Goal: Task Accomplishment & Management: Use online tool/utility

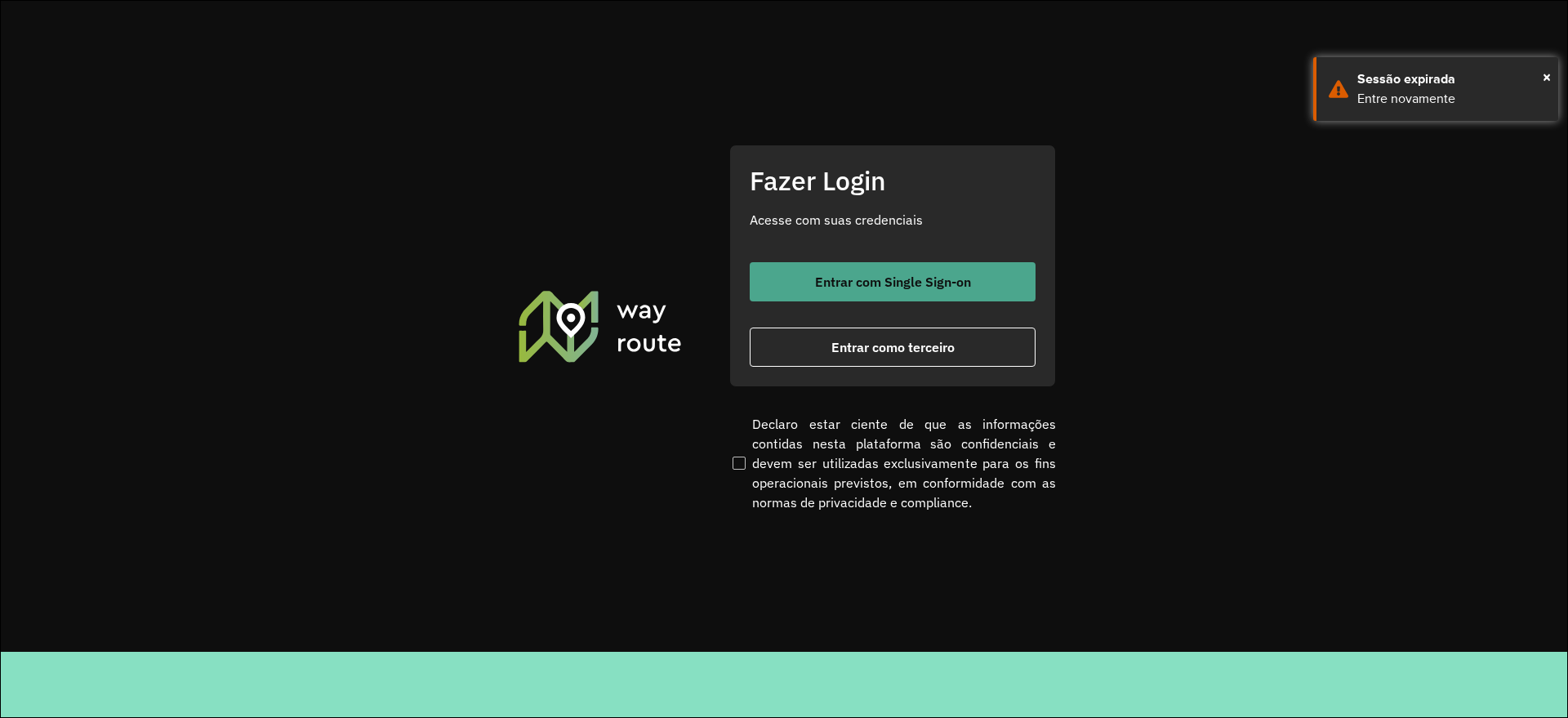
click at [962, 268] on button "Entrar com Single Sign-on" at bounding box center [892, 282] width 286 height 39
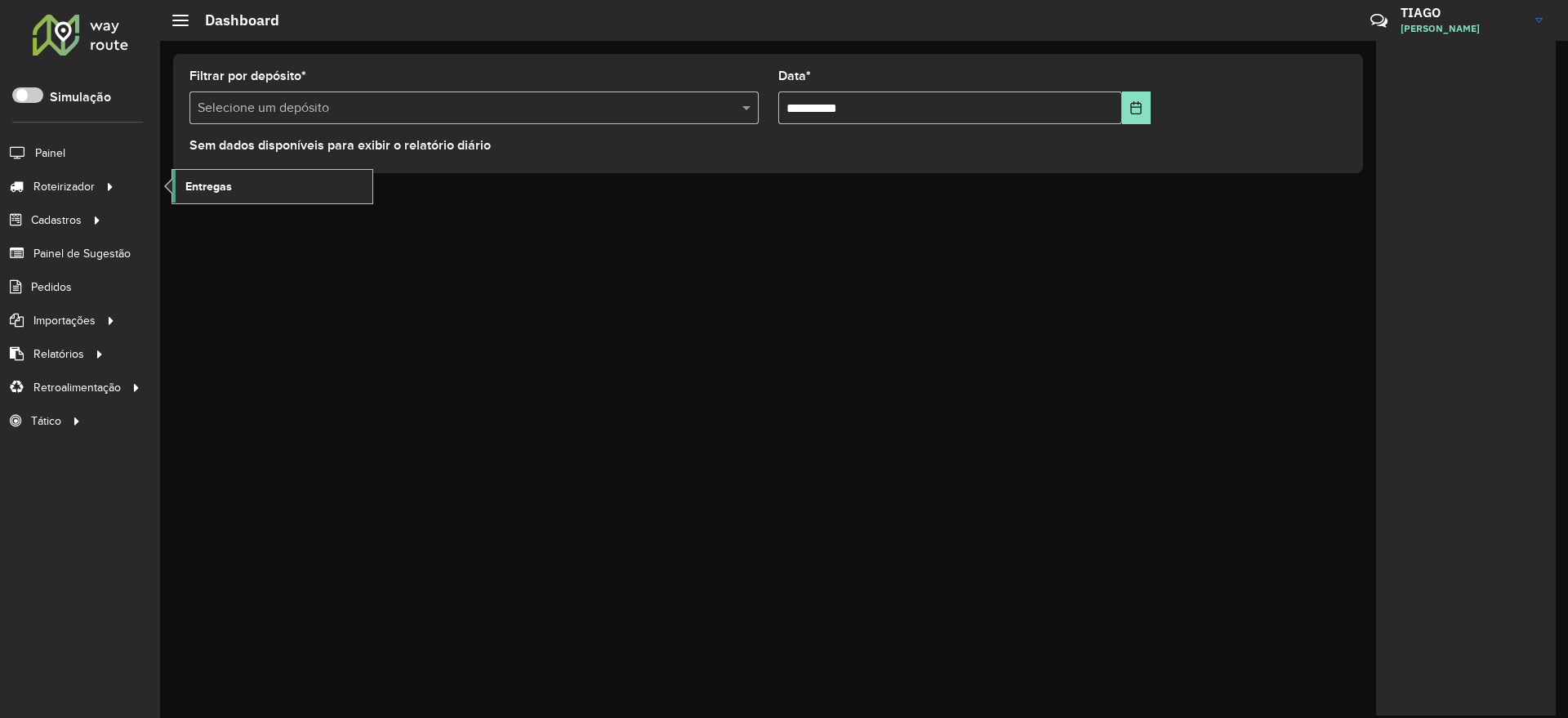
click at [217, 193] on span "Entregas" at bounding box center [209, 186] width 46 height 17
click at [234, 191] on link "Entregas" at bounding box center [272, 186] width 201 height 33
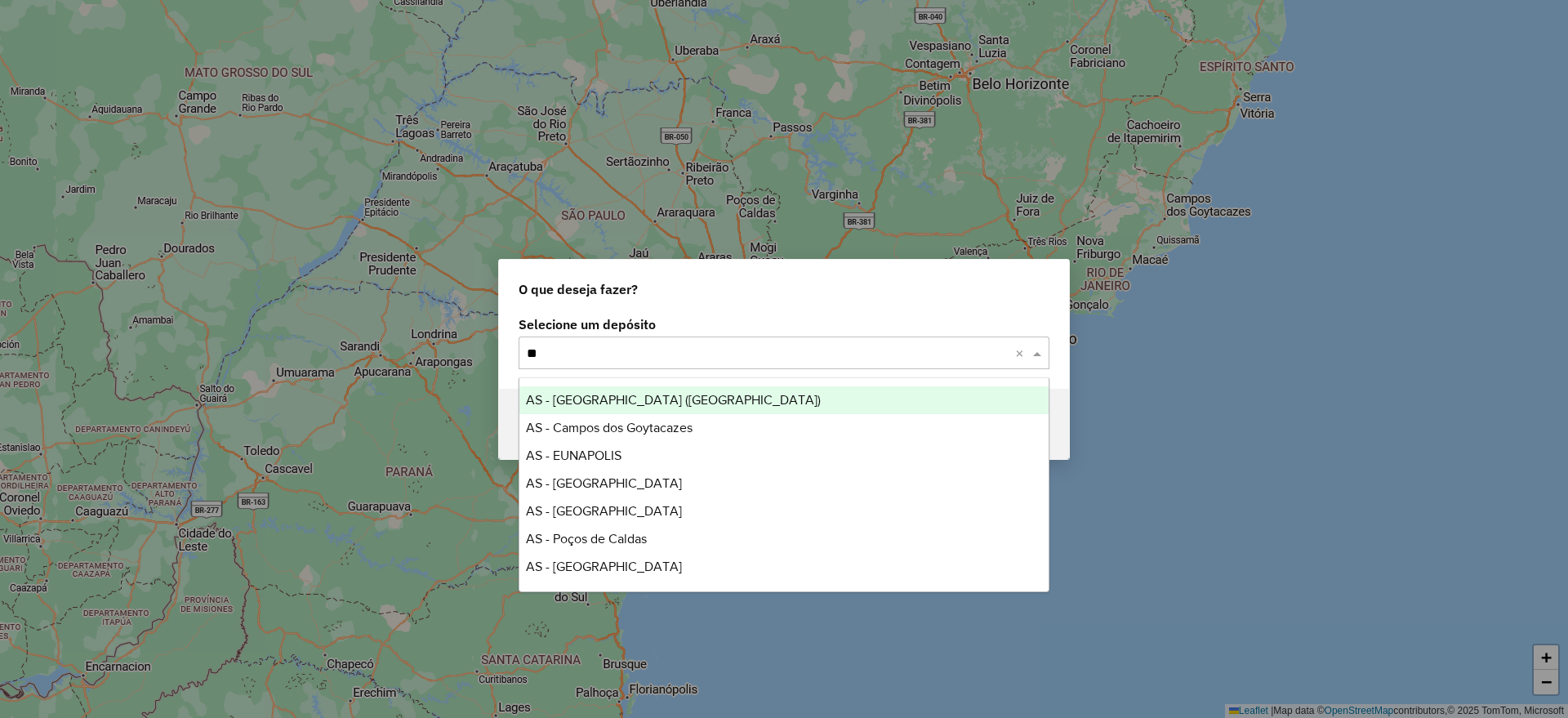
type input "***"
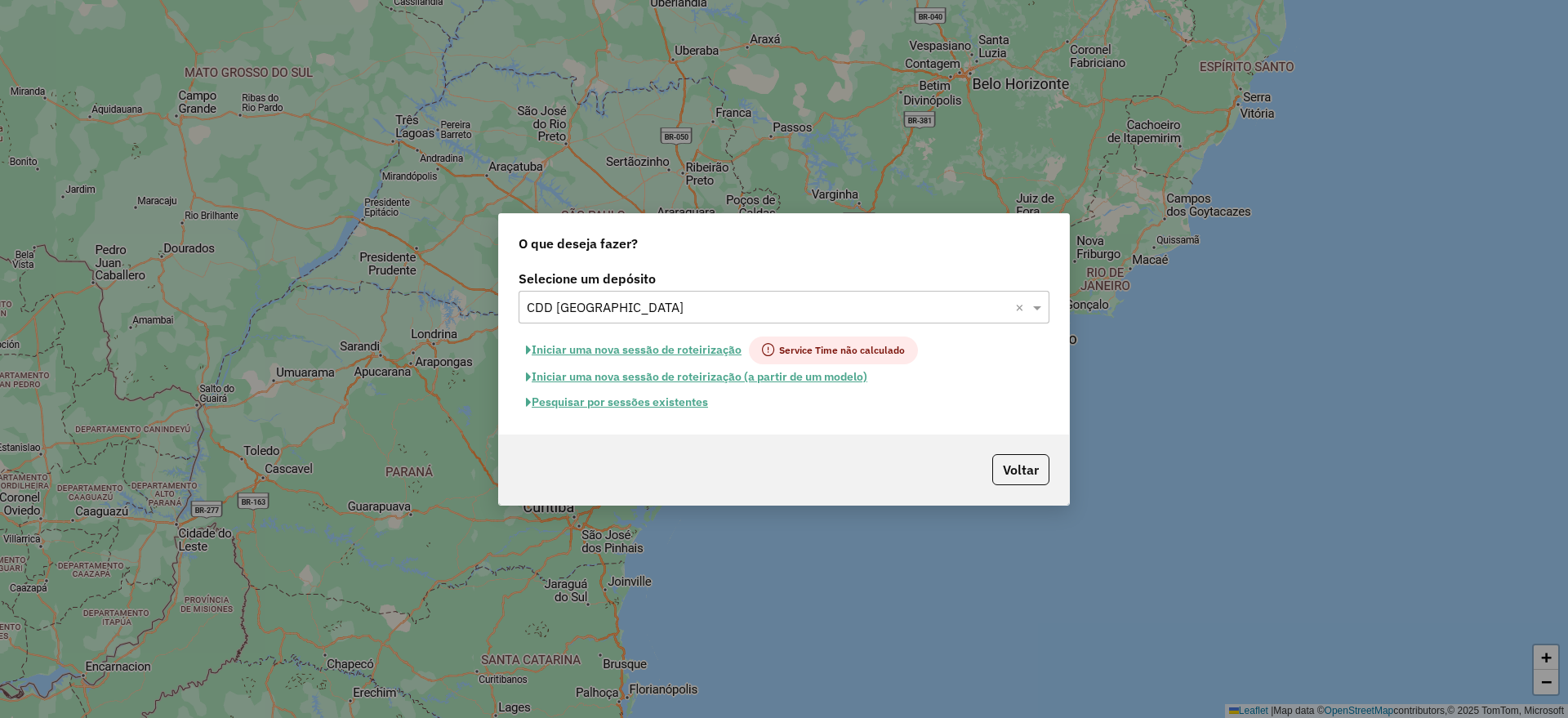
click at [635, 400] on button "Pesquisar por sessões existentes" at bounding box center [617, 402] width 197 height 25
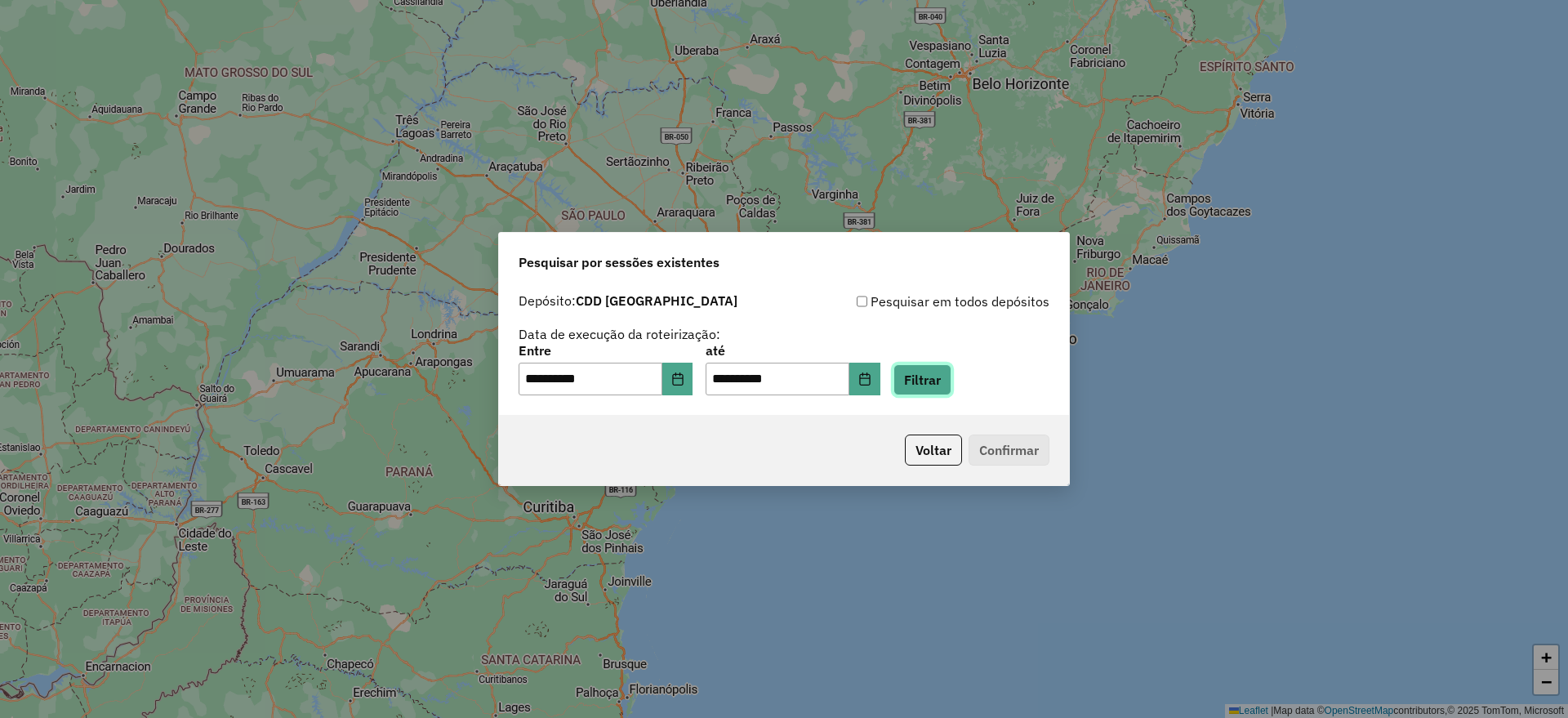
click at [952, 378] on button "Filtrar" at bounding box center [922, 380] width 58 height 31
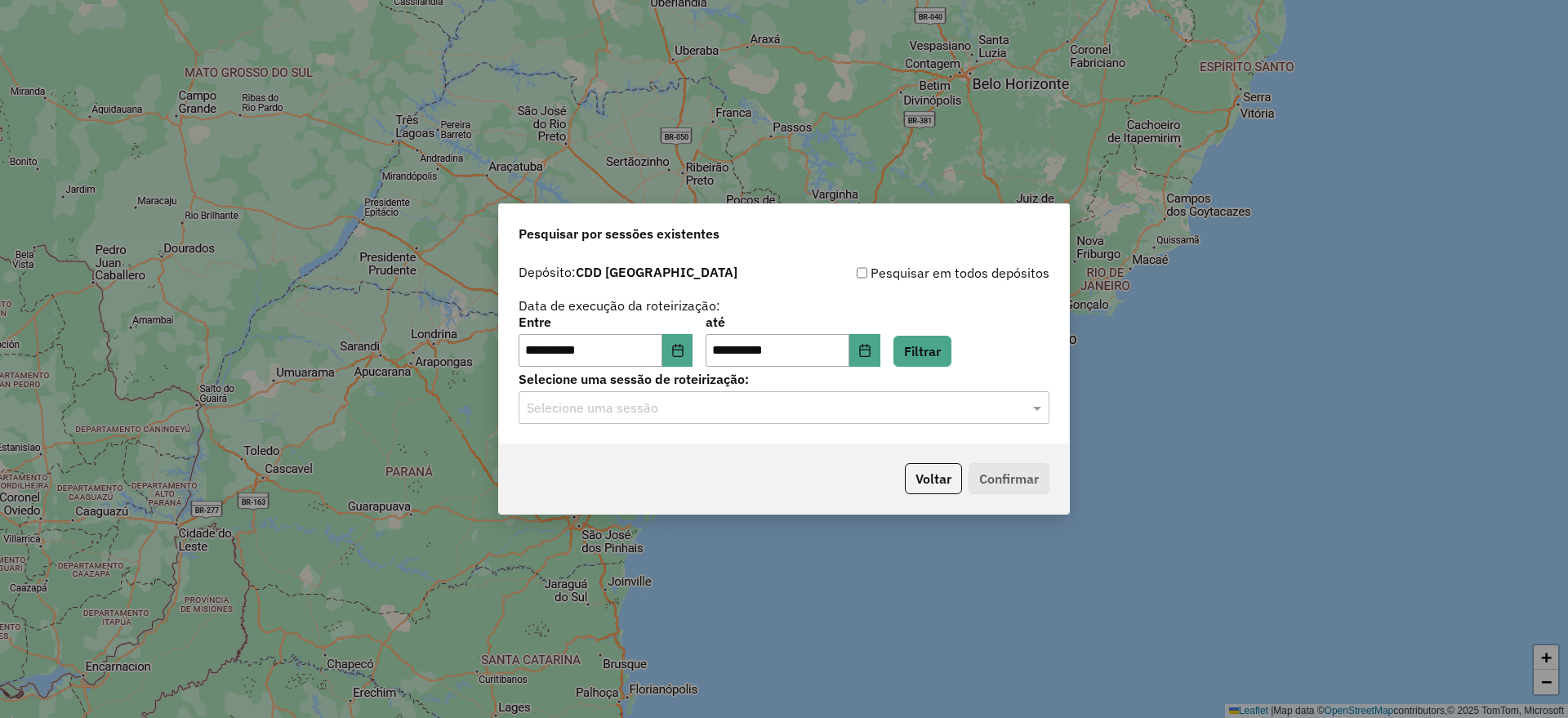
click at [759, 413] on input "text" at bounding box center [768, 409] width 482 height 20
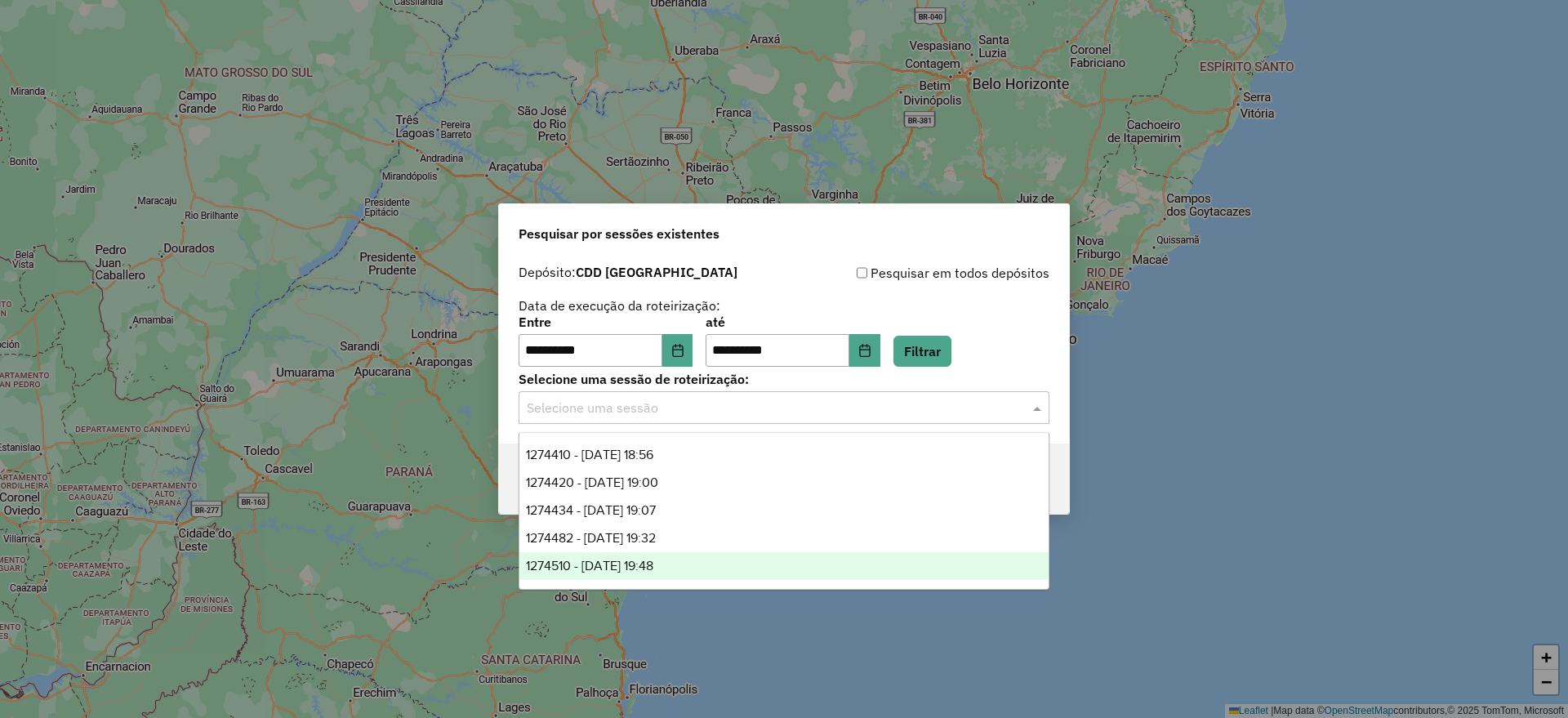
click at [653, 570] on span "1274510 - 12/09/2025 19:48" at bounding box center [589, 566] width 127 height 14
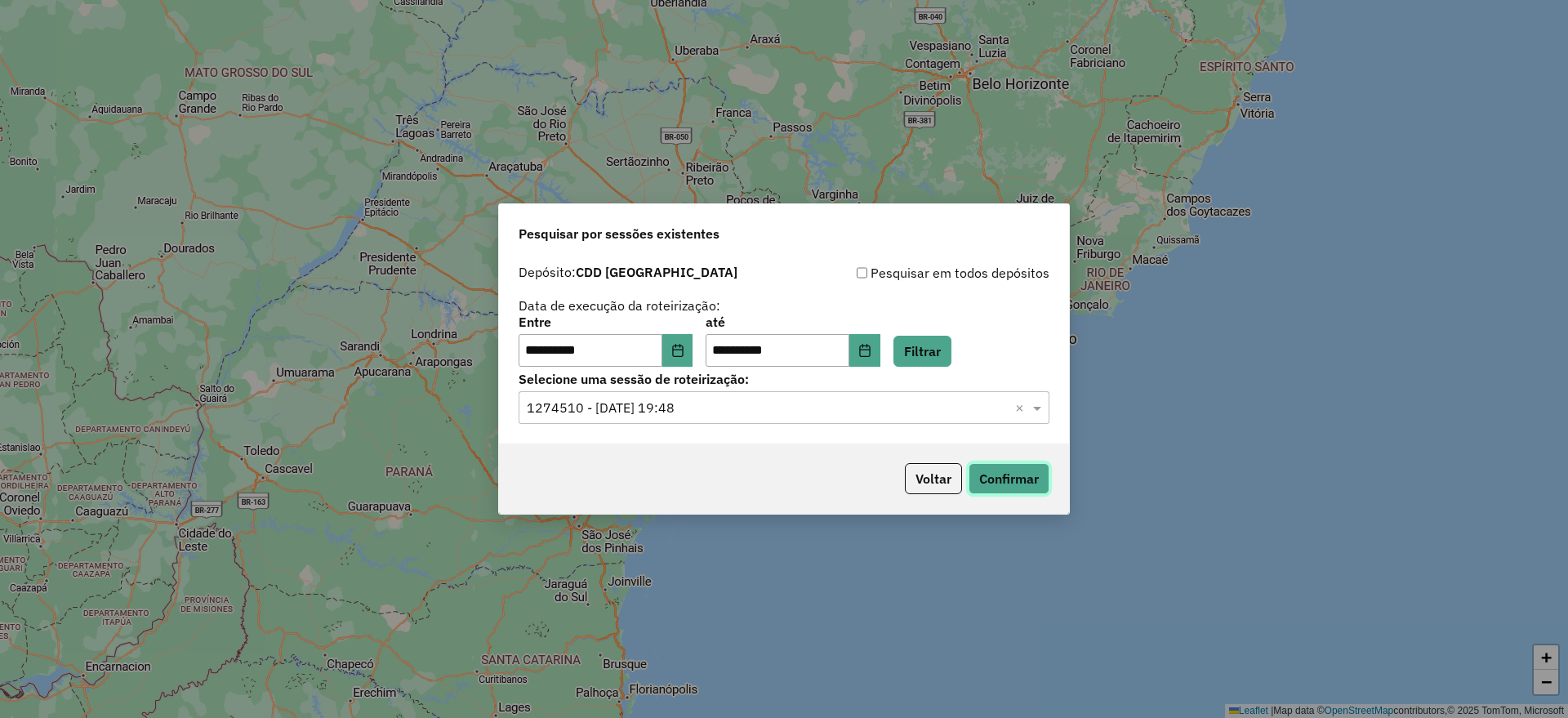
click at [1002, 479] on button "Confirmar" at bounding box center [1009, 479] width 81 height 31
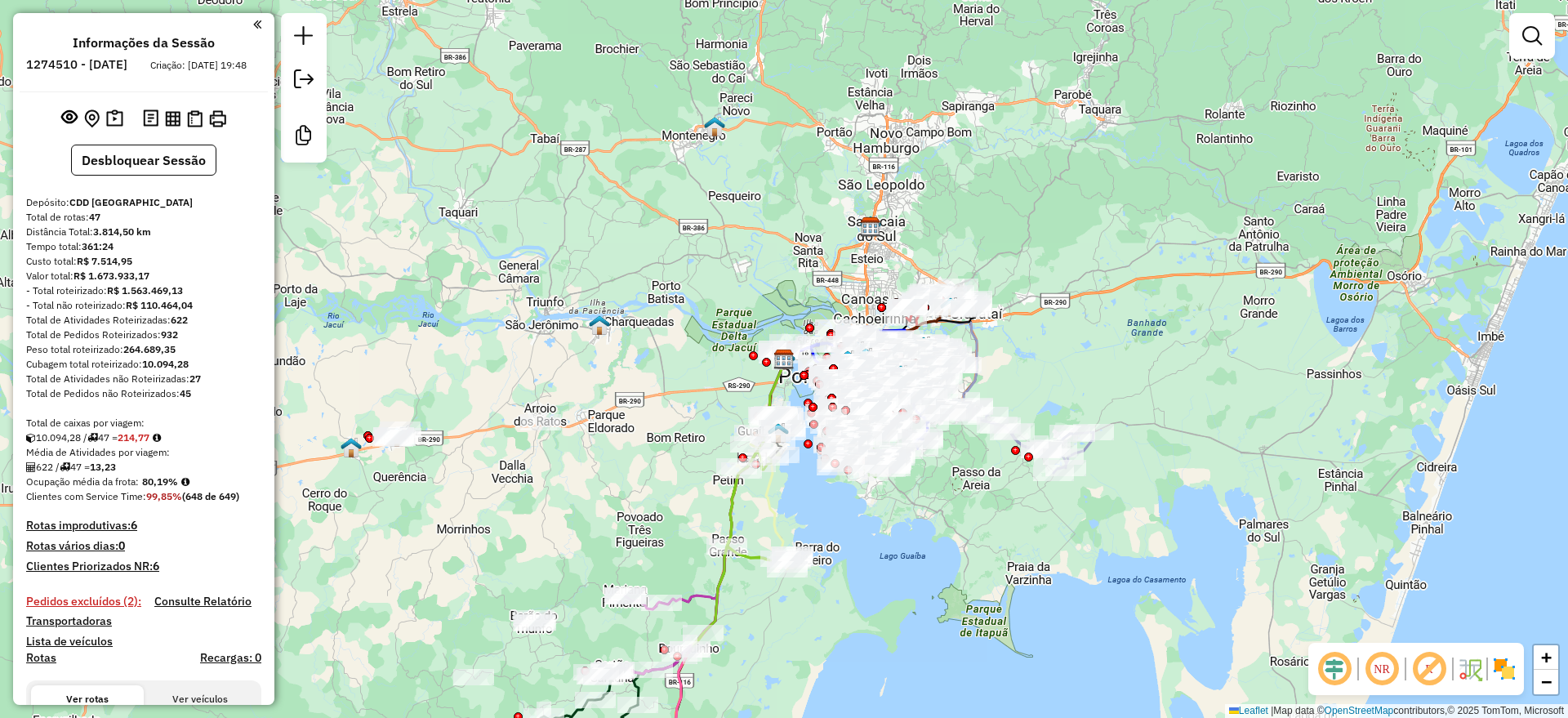
click at [1321, 669] on em at bounding box center [1334, 669] width 39 height 39
click at [1420, 670] on em at bounding box center [1430, 669] width 39 height 39
click at [137, 574] on h4 "Clientes Priorizados NR: 6" at bounding box center [144, 567] width 235 height 14
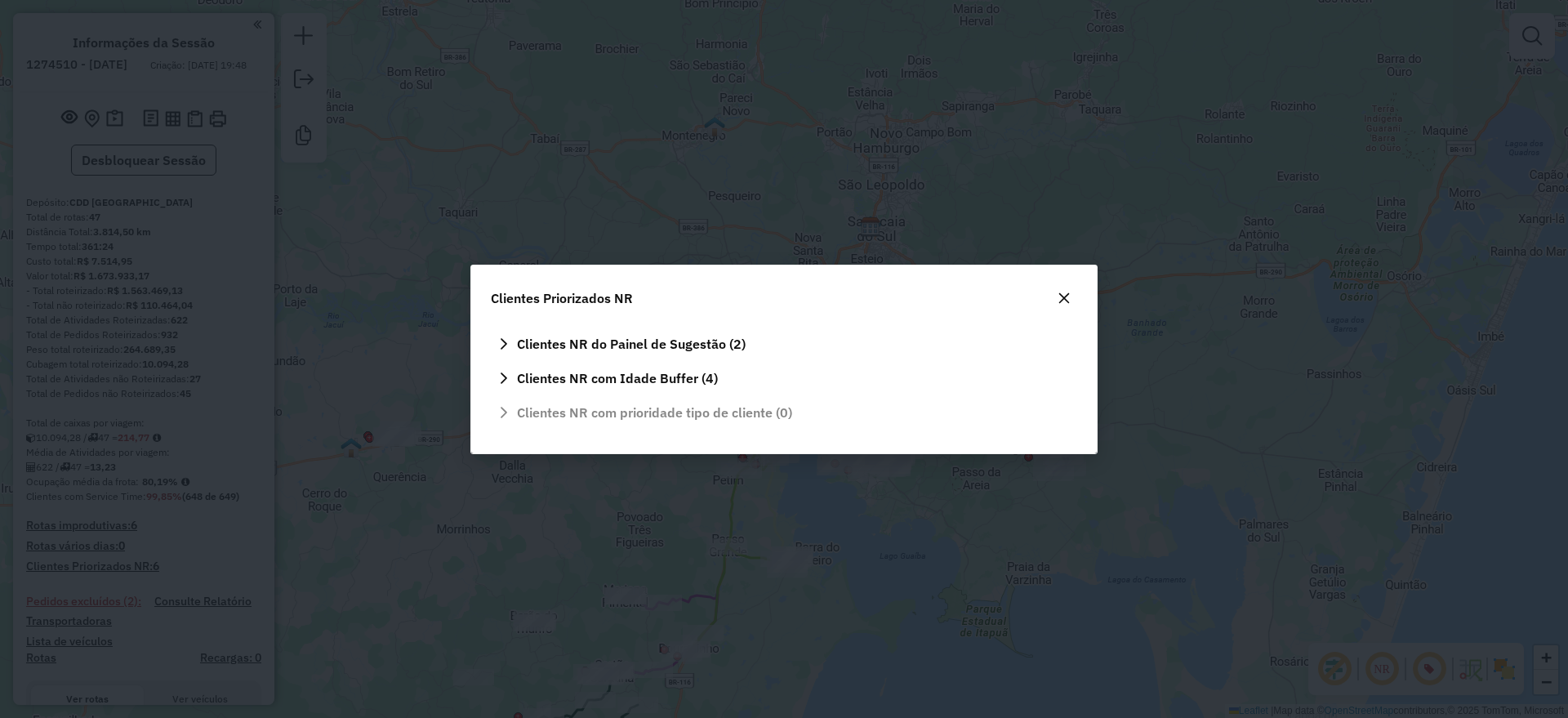
click at [1067, 299] on icon "button" at bounding box center [1064, 298] width 11 height 11
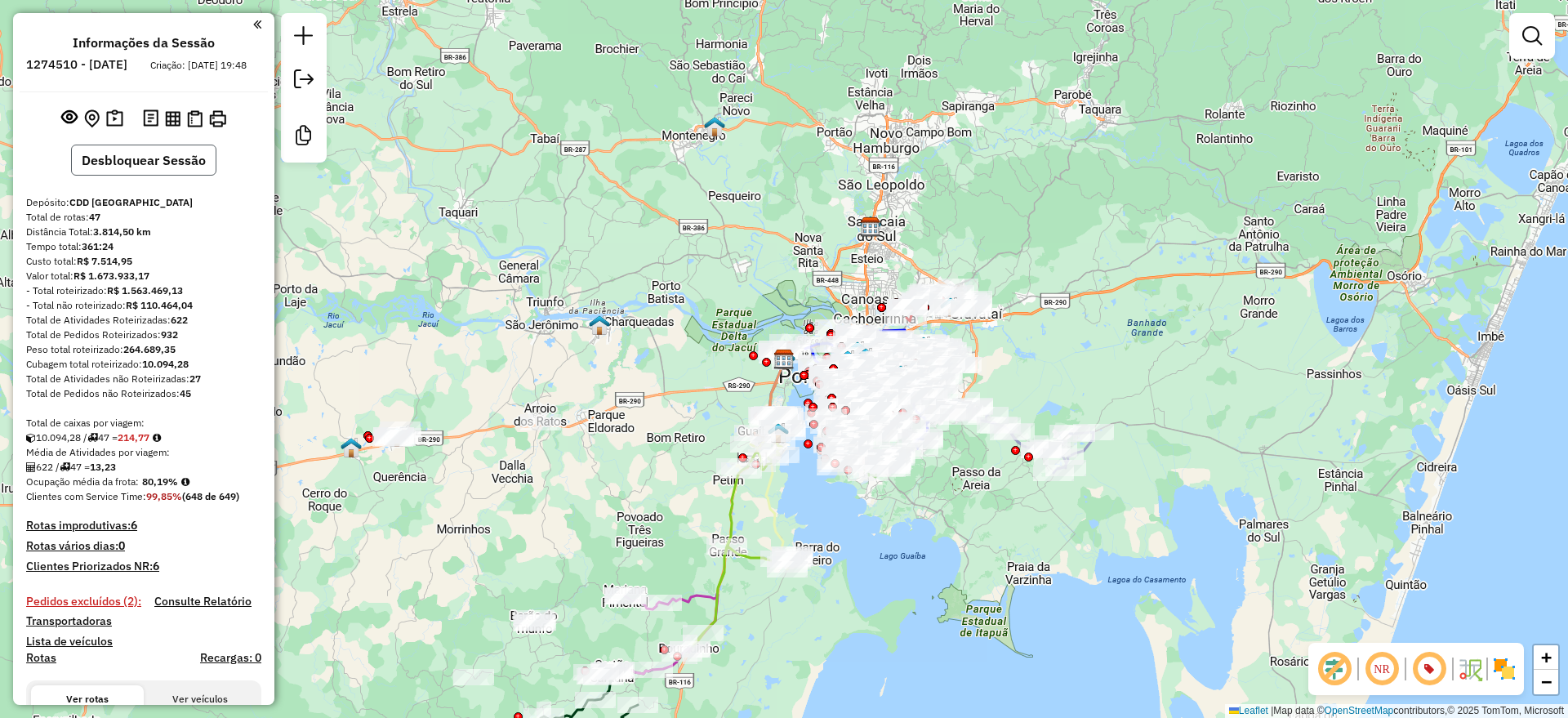
click at [152, 175] on button "Desbloquear Sessão" at bounding box center [144, 160] width 145 height 31
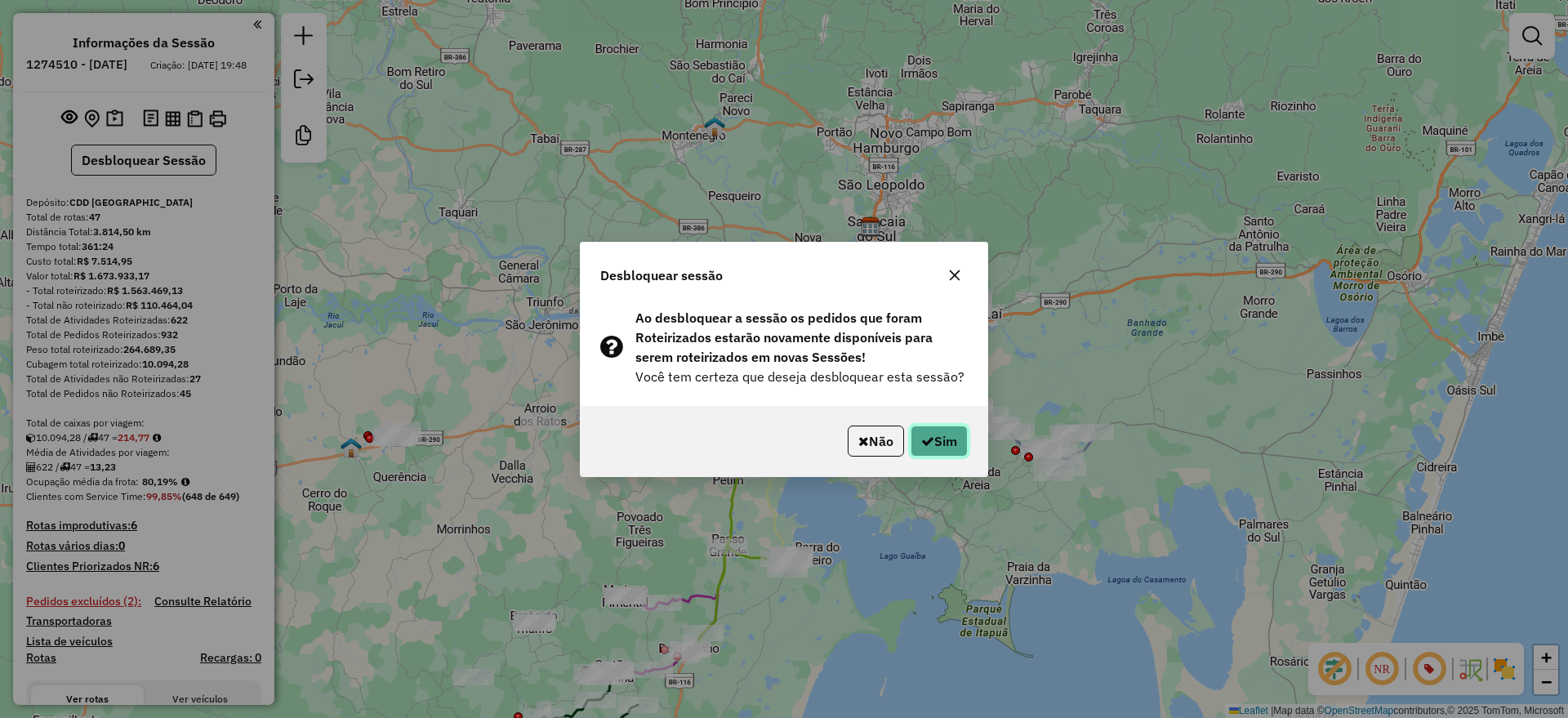
click at [934, 433] on button "Sim" at bounding box center [940, 441] width 57 height 31
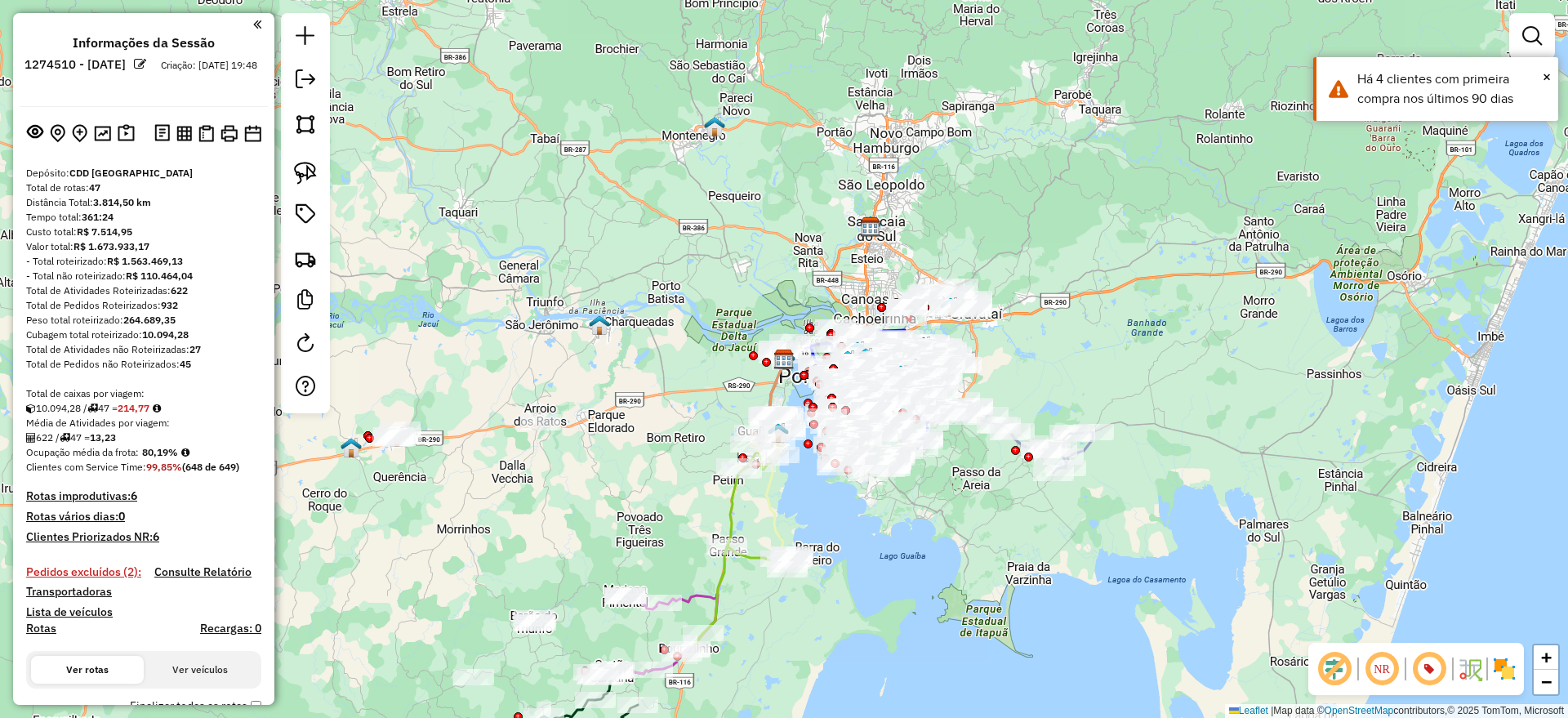
click at [150, 541] on h4 "Clientes Priorizados NR: 6" at bounding box center [144, 538] width 235 height 14
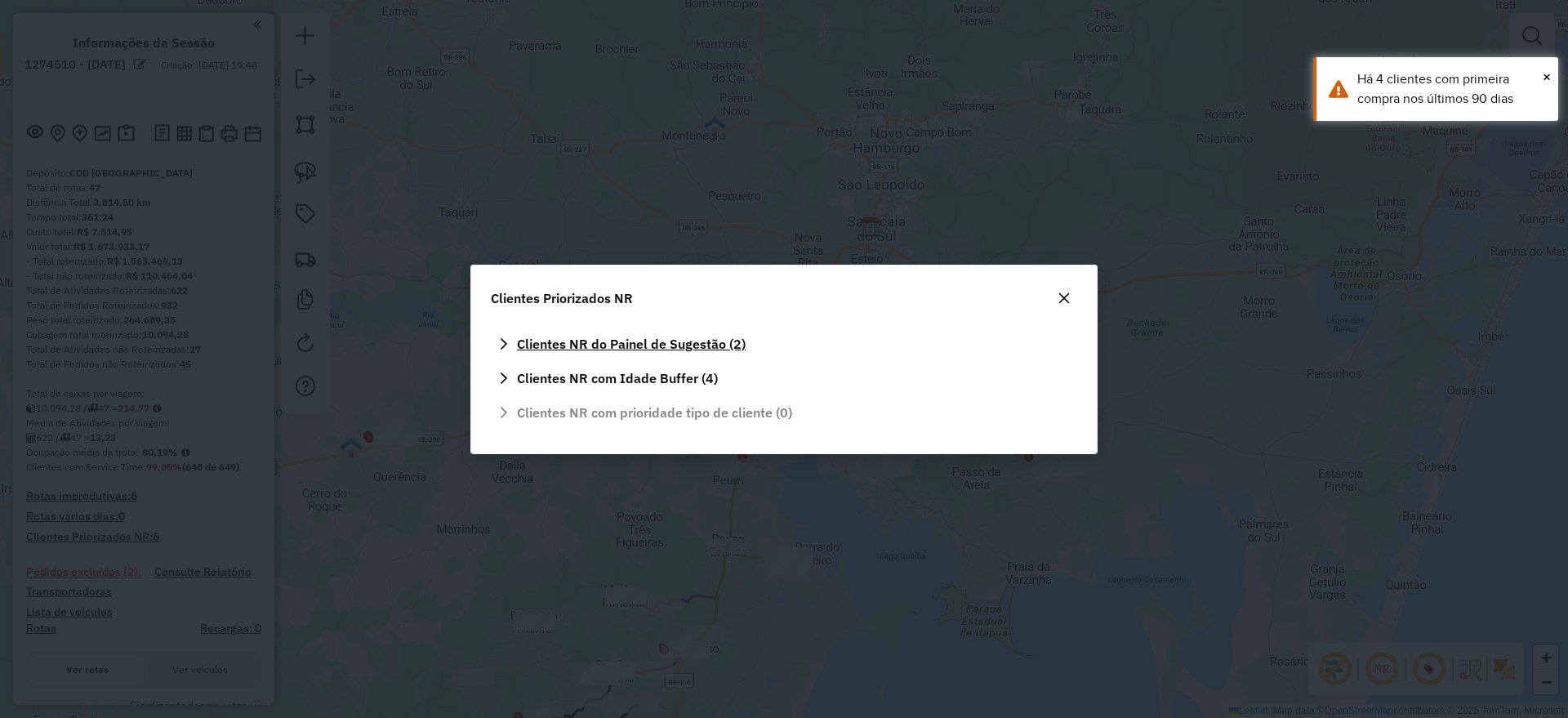
click at [715, 341] on span "Clientes NR do Painel de Sugestão (2)" at bounding box center [631, 343] width 229 height 13
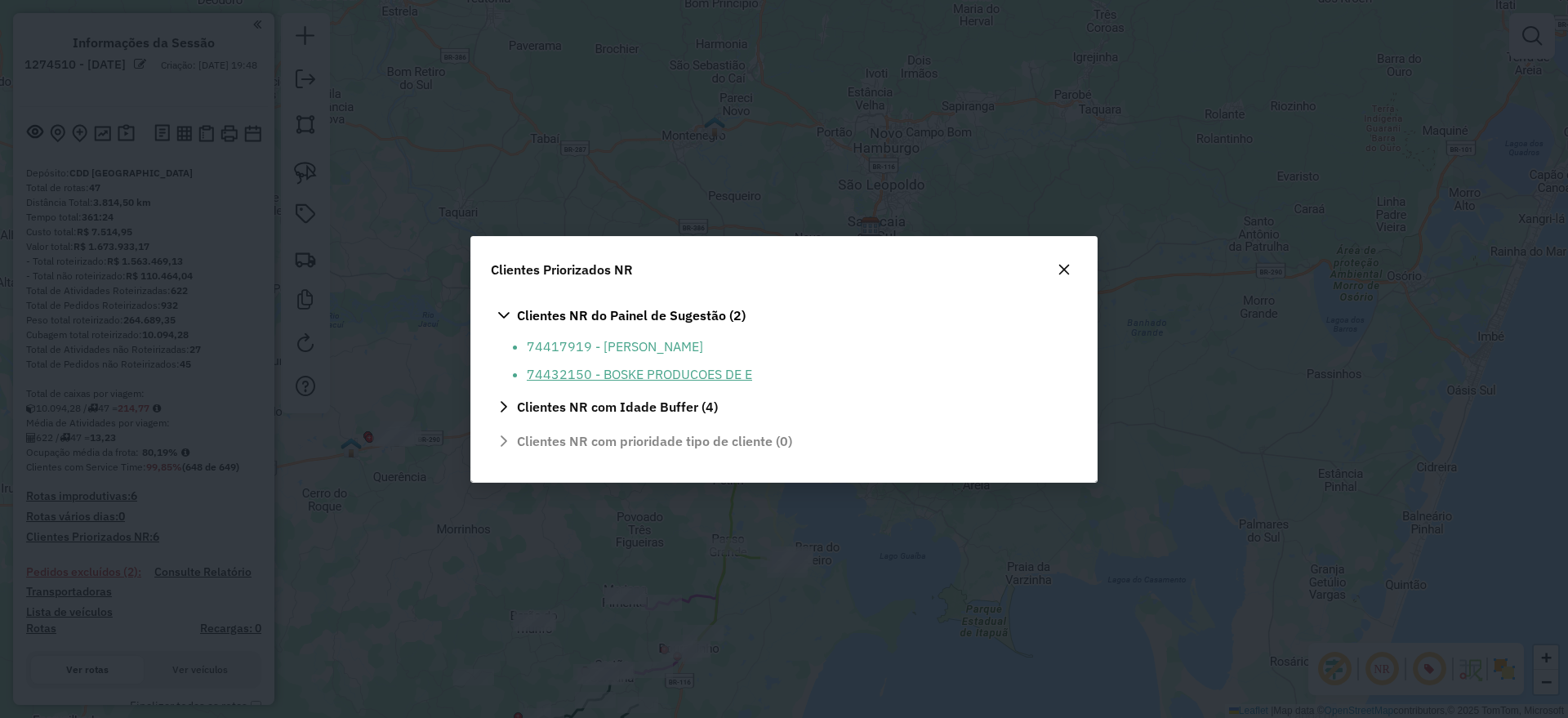
click at [703, 374] on li "74432150 - BOSKE PRODUCOES DE E" at bounding box center [797, 375] width 541 height 20
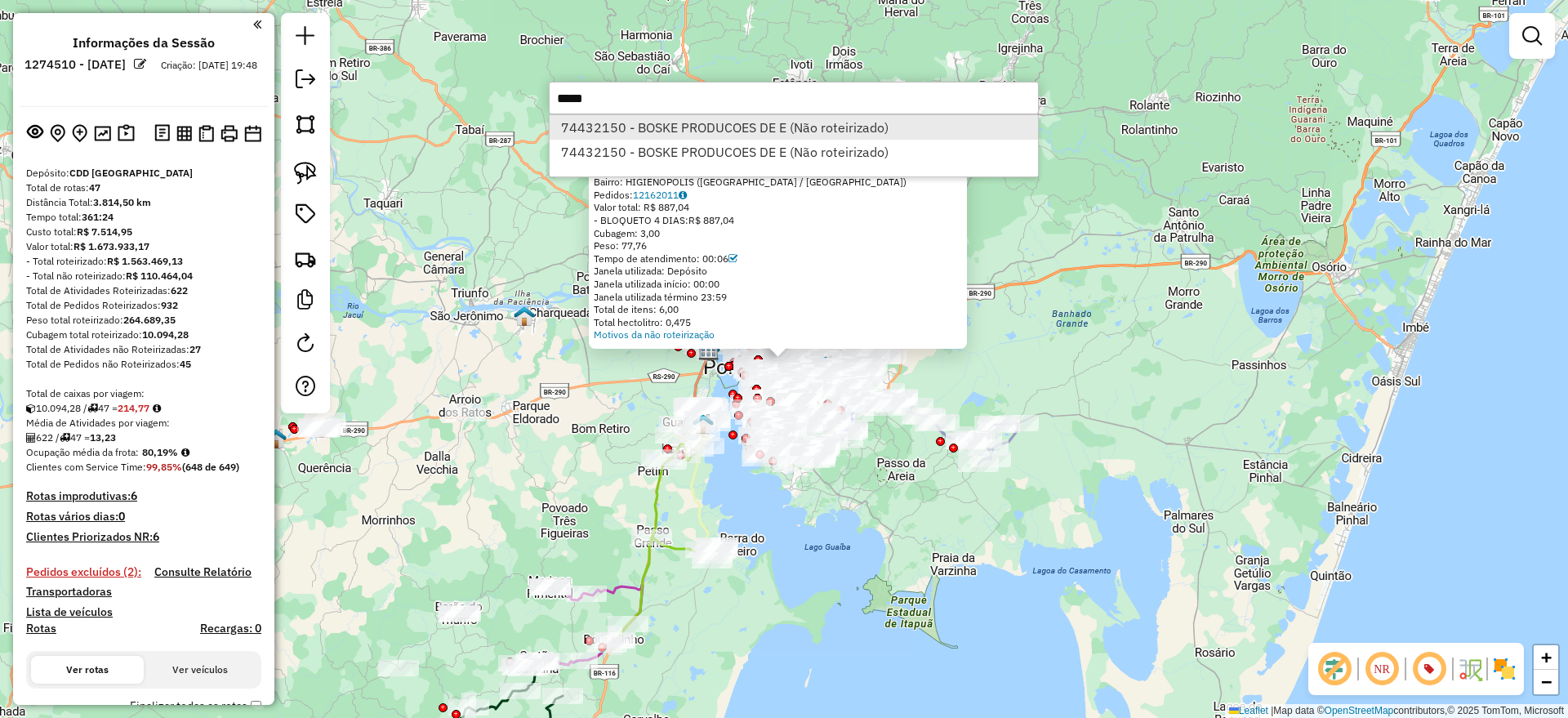
type input "*****"
click at [807, 118] on li "74432150 - BOSKE PRODUCOES DE E (Não roteirizado)" at bounding box center [794, 127] width 488 height 24
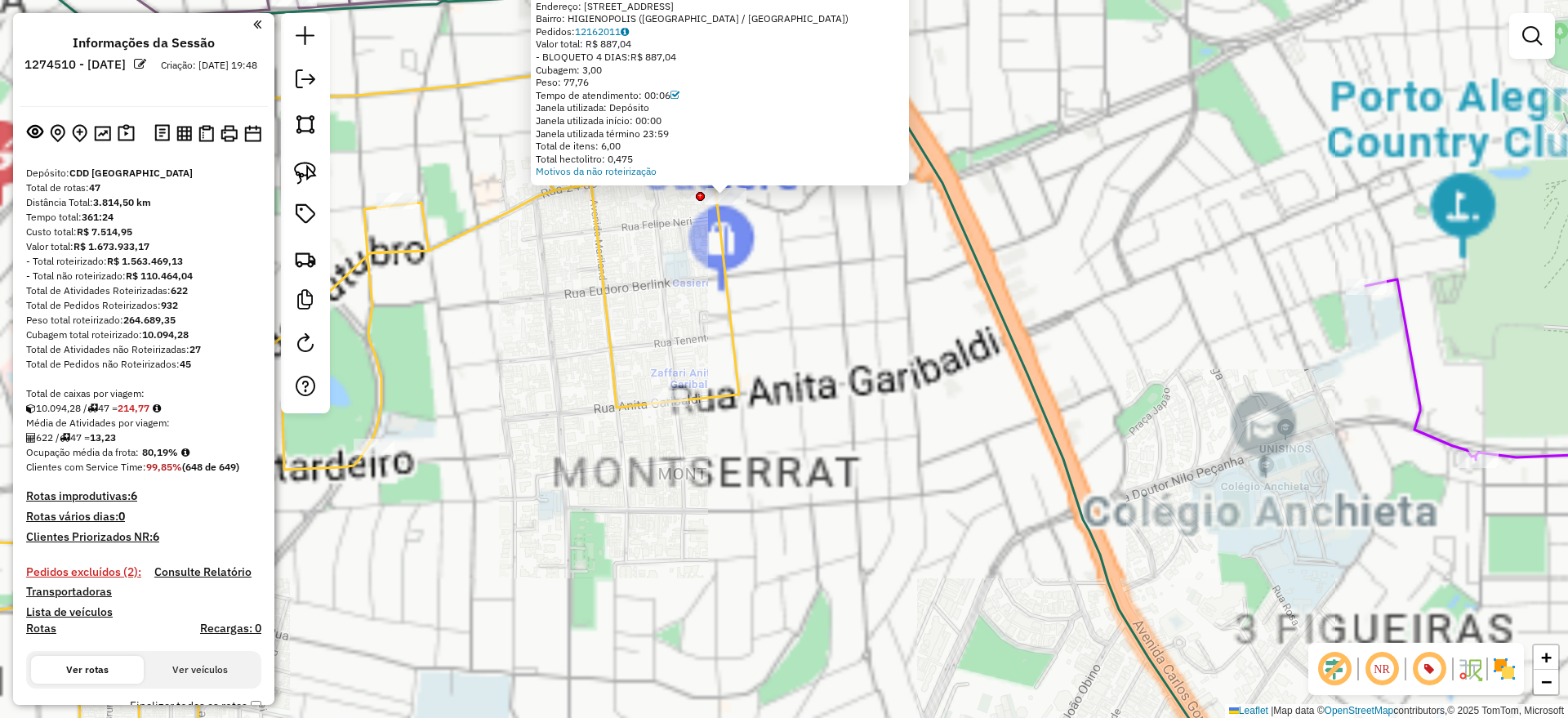
click at [800, 275] on div "Atividade não roteirizada 74432150 - BOSKE PRODUCOES DE E Tipo de cliente: 9 - …" at bounding box center [784, 359] width 1568 height 718
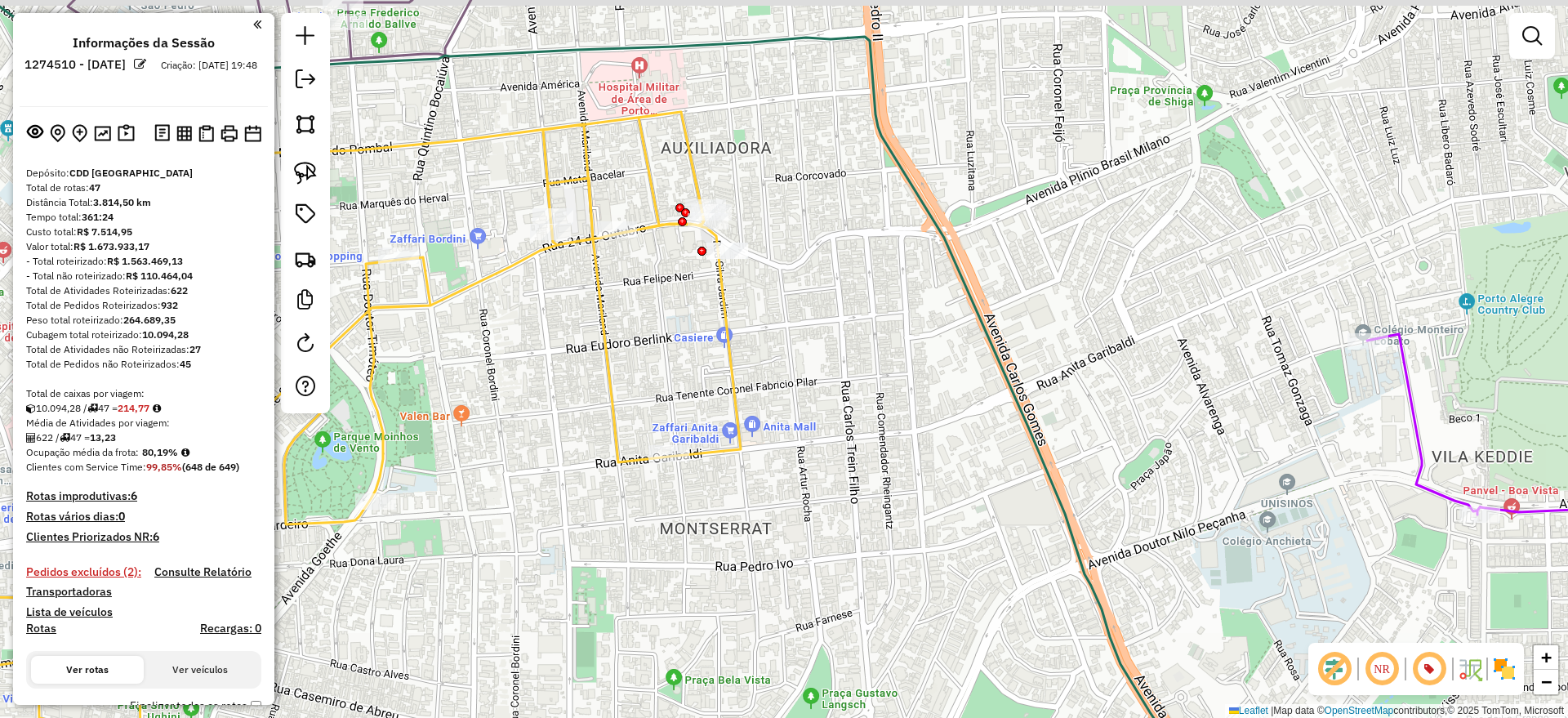
drag, startPoint x: 776, startPoint y: 211, endPoint x: 740, endPoint y: 285, distance: 82.3
click at [778, 280] on div "Janela de atendimento Grade de atendimento Capacidade Transportadoras Veículos …" at bounding box center [784, 359] width 1568 height 718
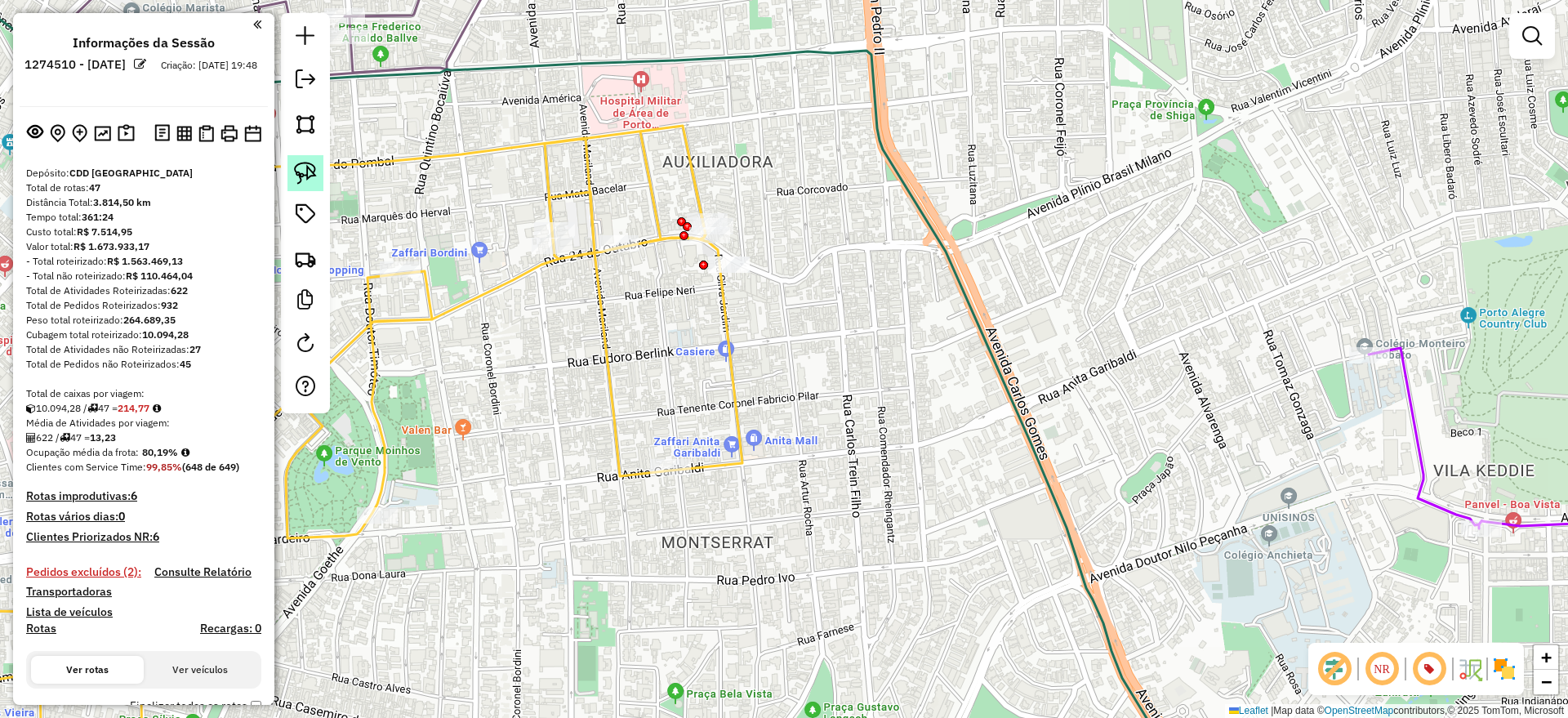
click at [308, 166] on img at bounding box center [306, 173] width 23 height 23
drag, startPoint x: 775, startPoint y: 236, endPoint x: 901, endPoint y: 310, distance: 146.1
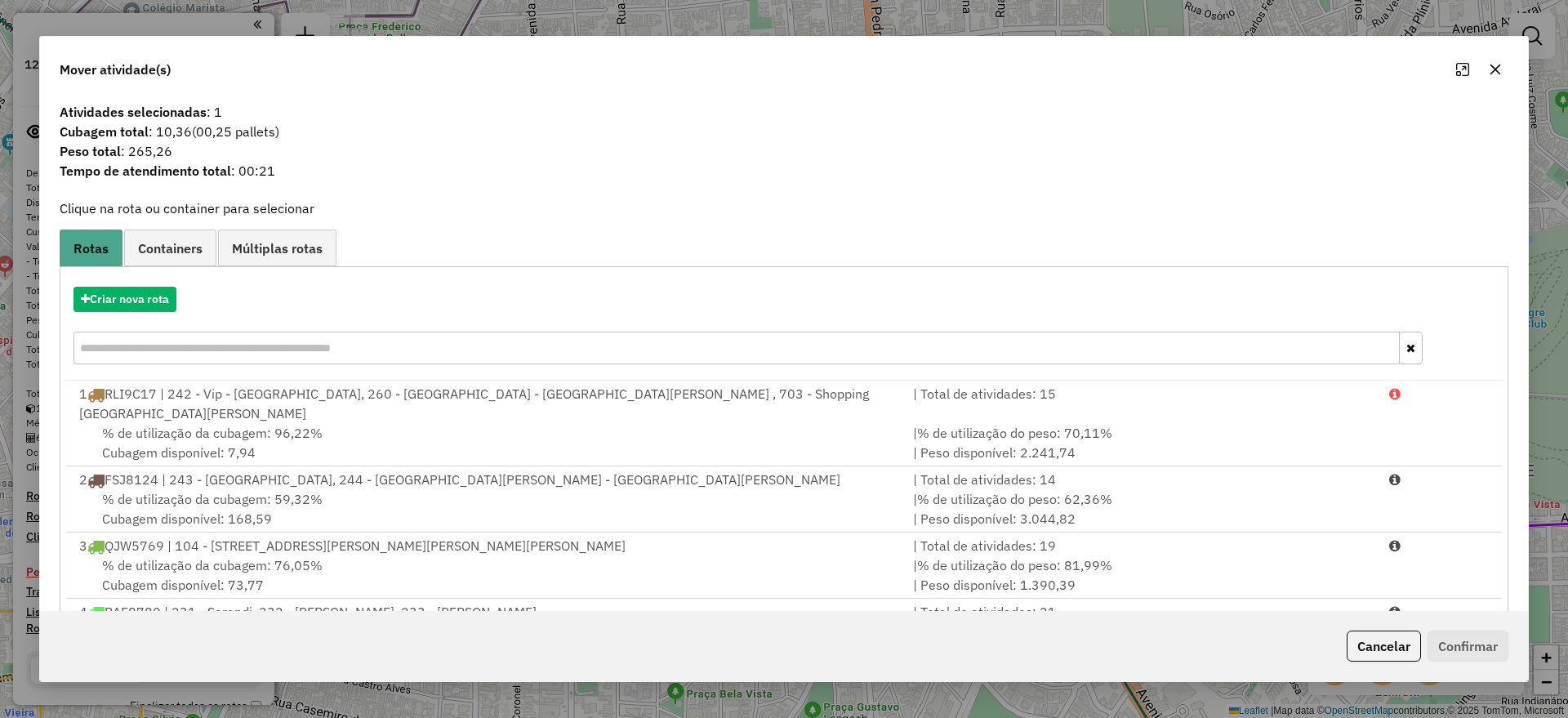
click at [1383, 646] on button "Cancelar" at bounding box center [1383, 646] width 74 height 31
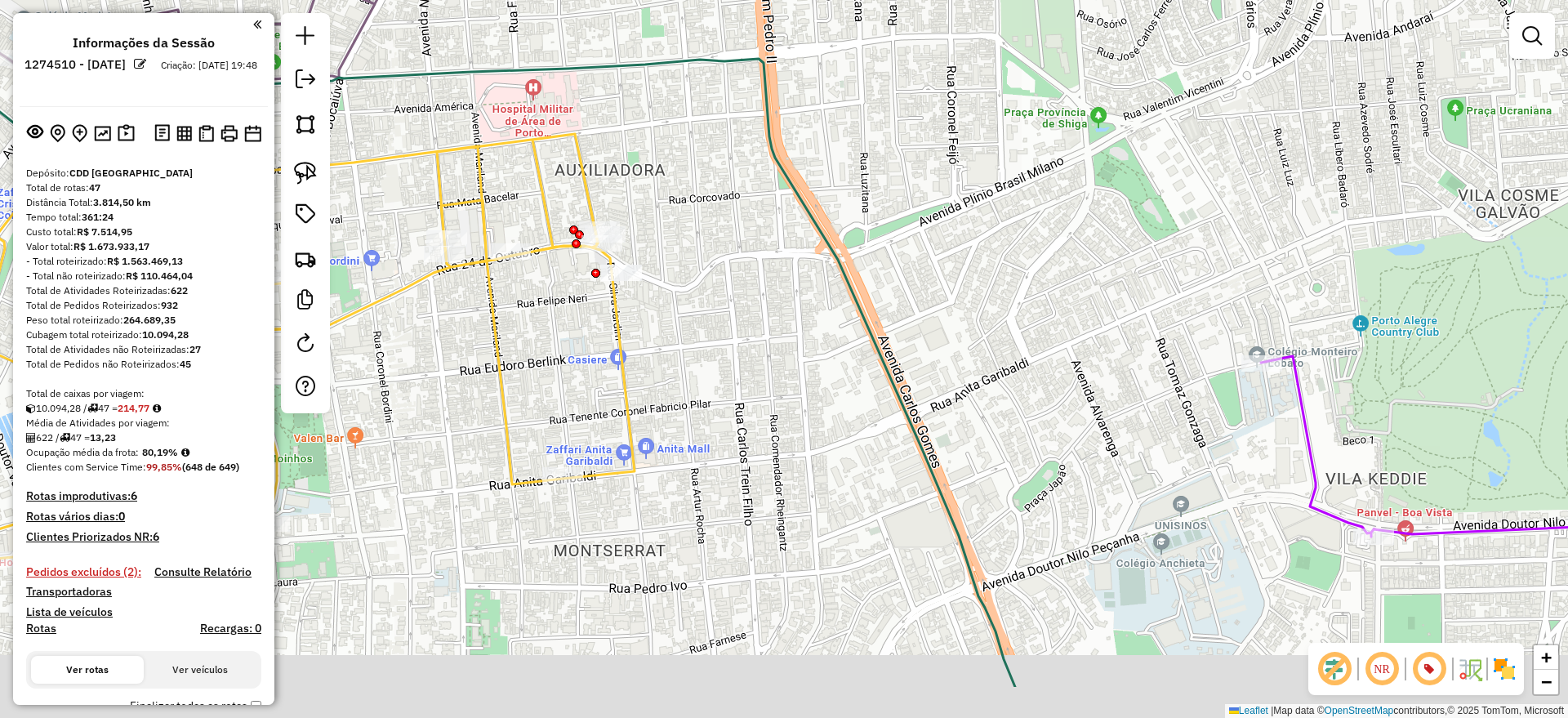
drag, startPoint x: 715, startPoint y: 442, endPoint x: 735, endPoint y: 305, distance: 138.5
click at [735, 305] on div "Janela de atendimento Grade de atendimento Capacidade Transportadoras Veículos …" at bounding box center [784, 359] width 1568 height 718
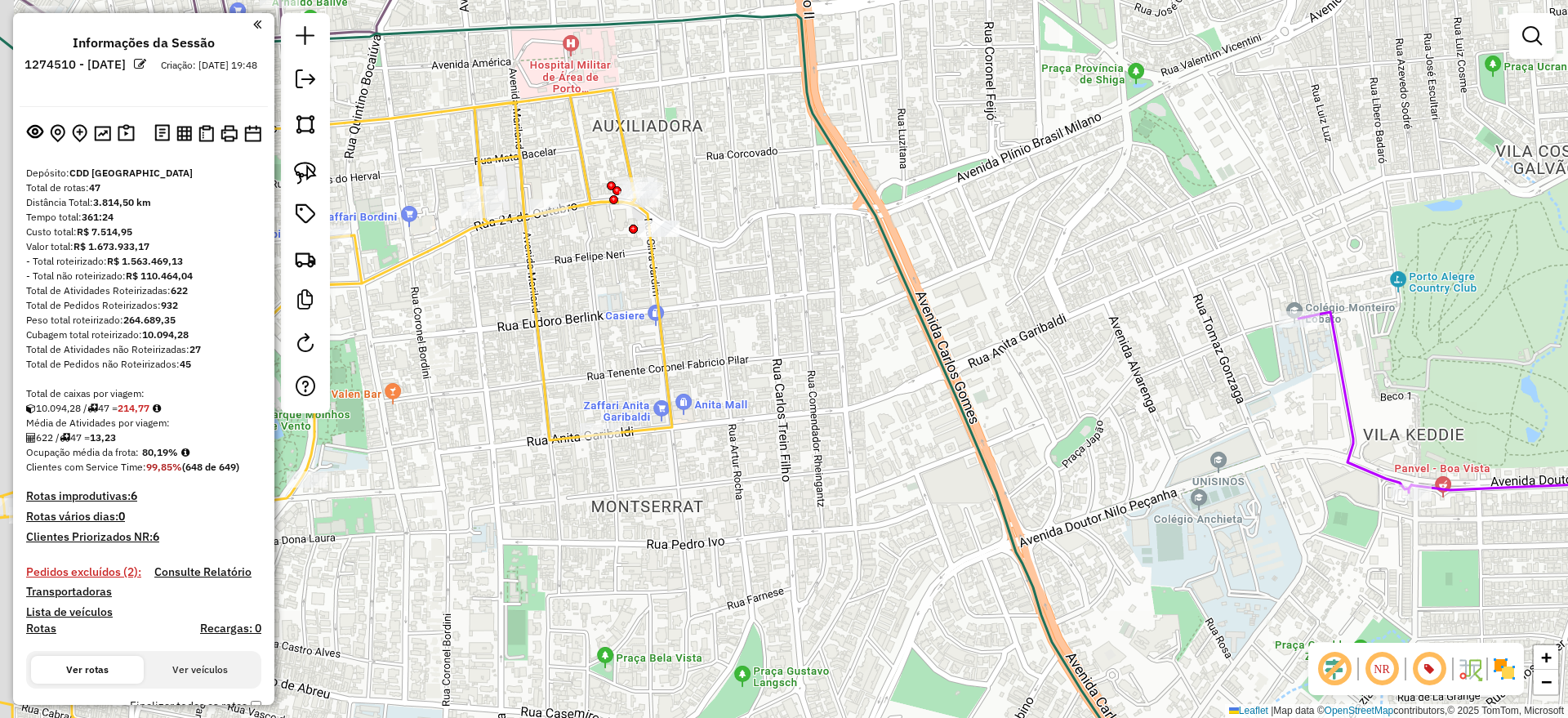
drag, startPoint x: 727, startPoint y: 198, endPoint x: 720, endPoint y: 222, distance: 25.0
click at [743, 210] on div "Janela de atendimento Grade de atendimento Capacidade Transportadoras Veículos …" at bounding box center [784, 359] width 1568 height 718
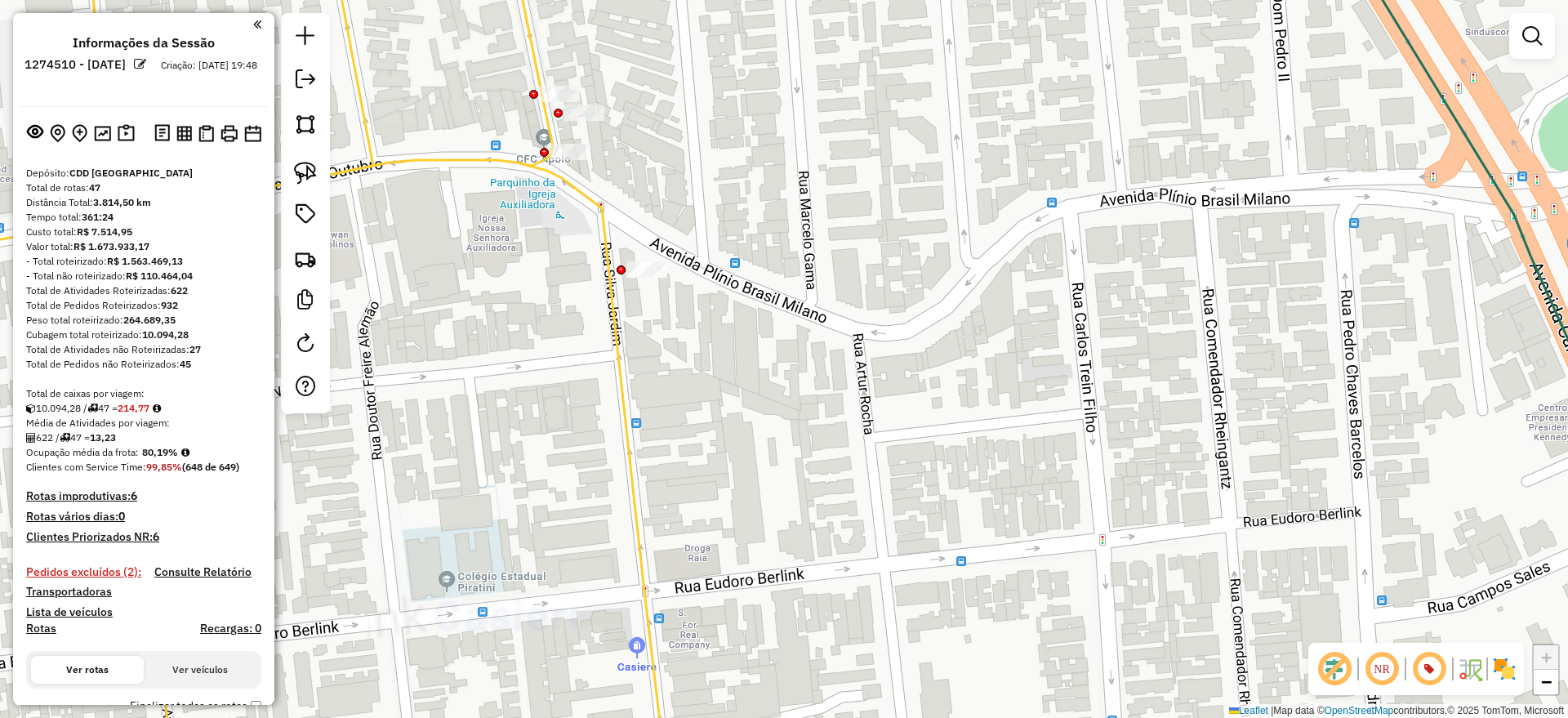
click at [611, 268] on icon at bounding box center [256, 359] width 825 height 862
select select "**********"
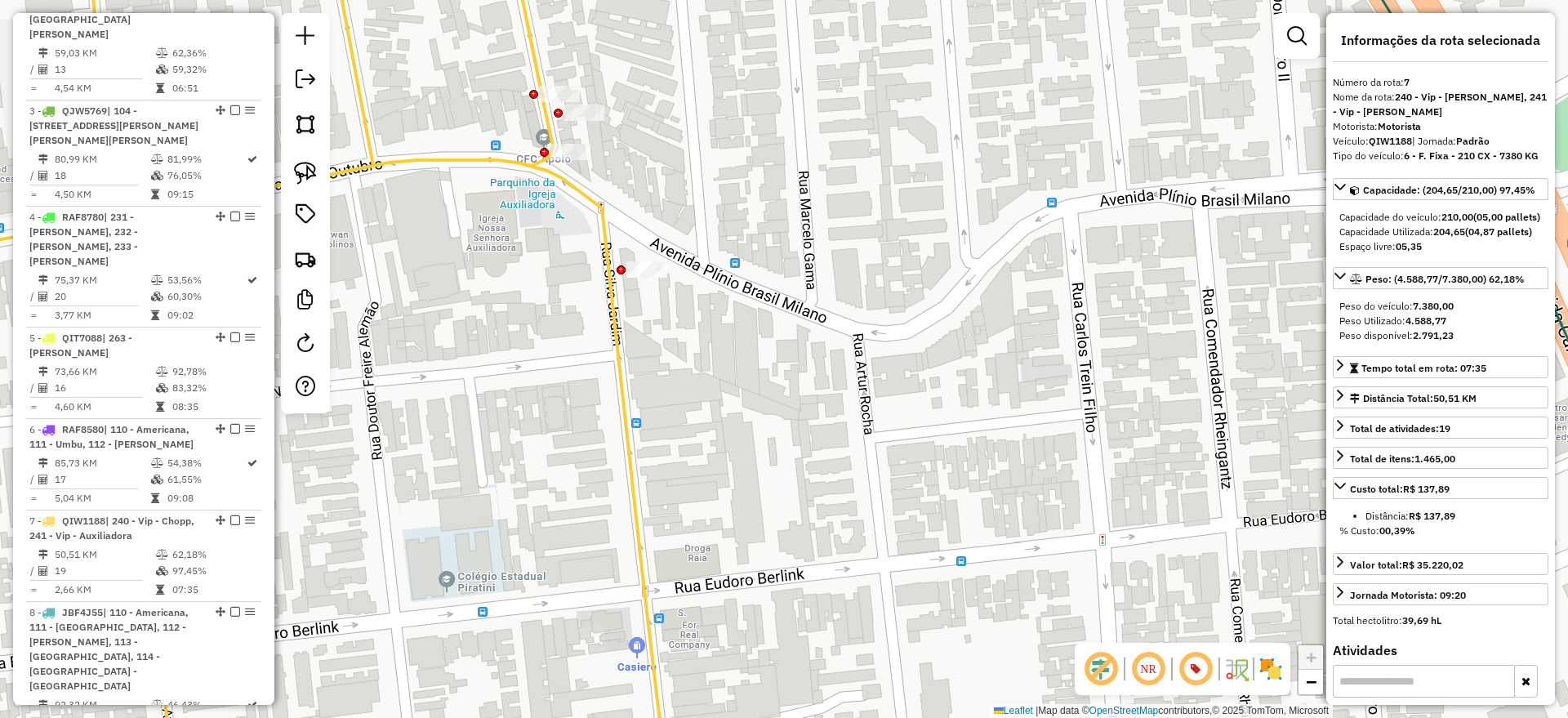
scroll to position [1316, 0]
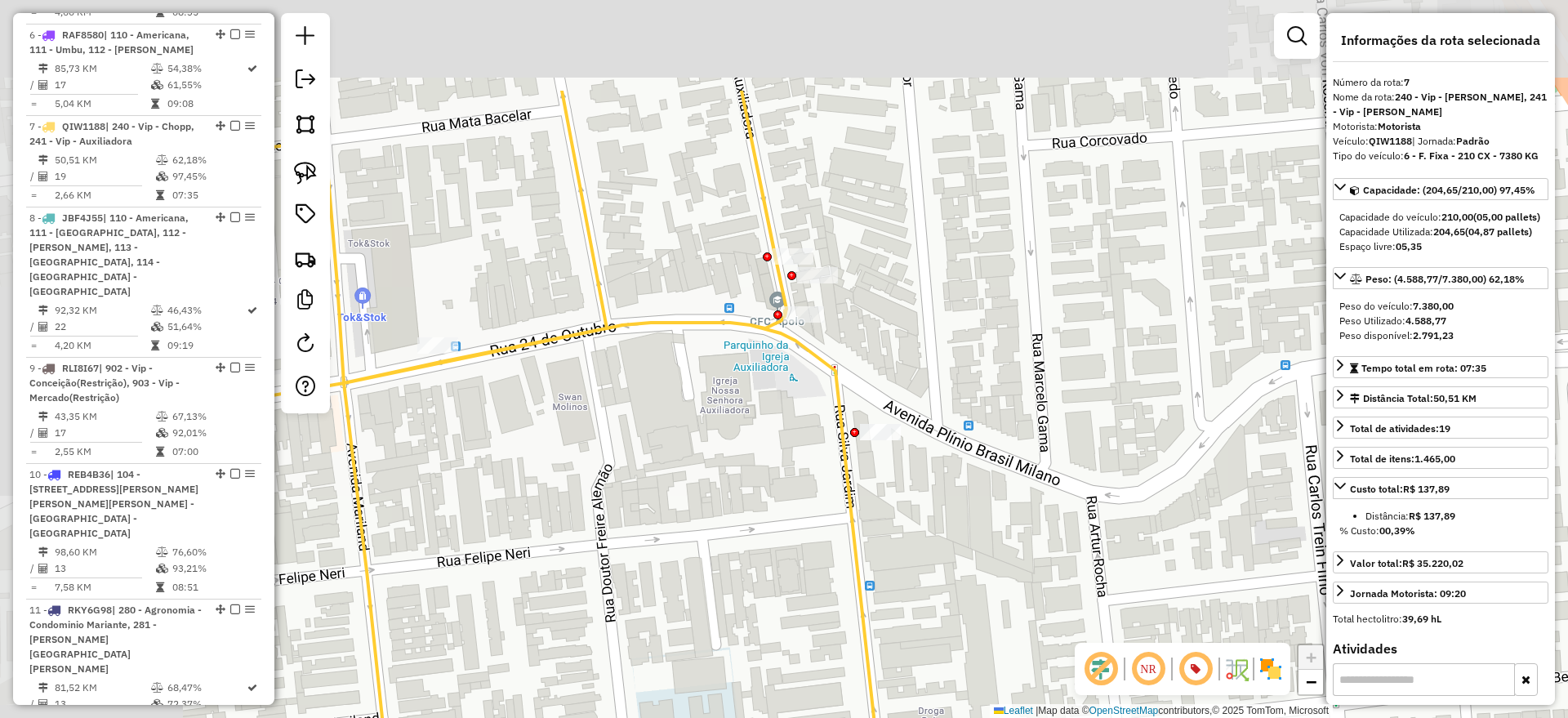
drag, startPoint x: 665, startPoint y: 195, endPoint x: 699, endPoint y: 313, distance: 122.8
click at [889, 351] on div "Janela de atendimento Grade de atendimento Capacidade Transportadoras Veículos …" at bounding box center [784, 359] width 1568 height 718
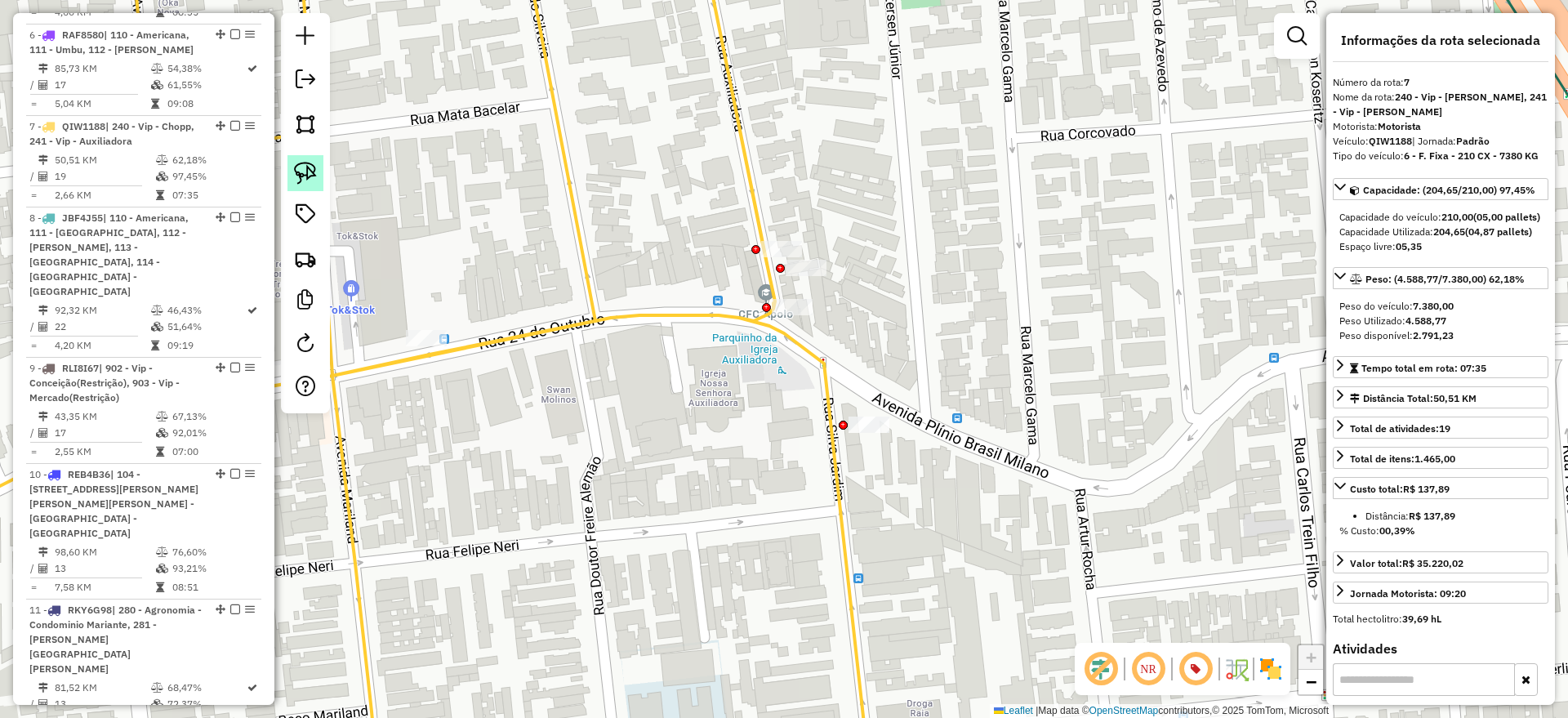
click at [313, 167] on img at bounding box center [306, 173] width 23 height 23
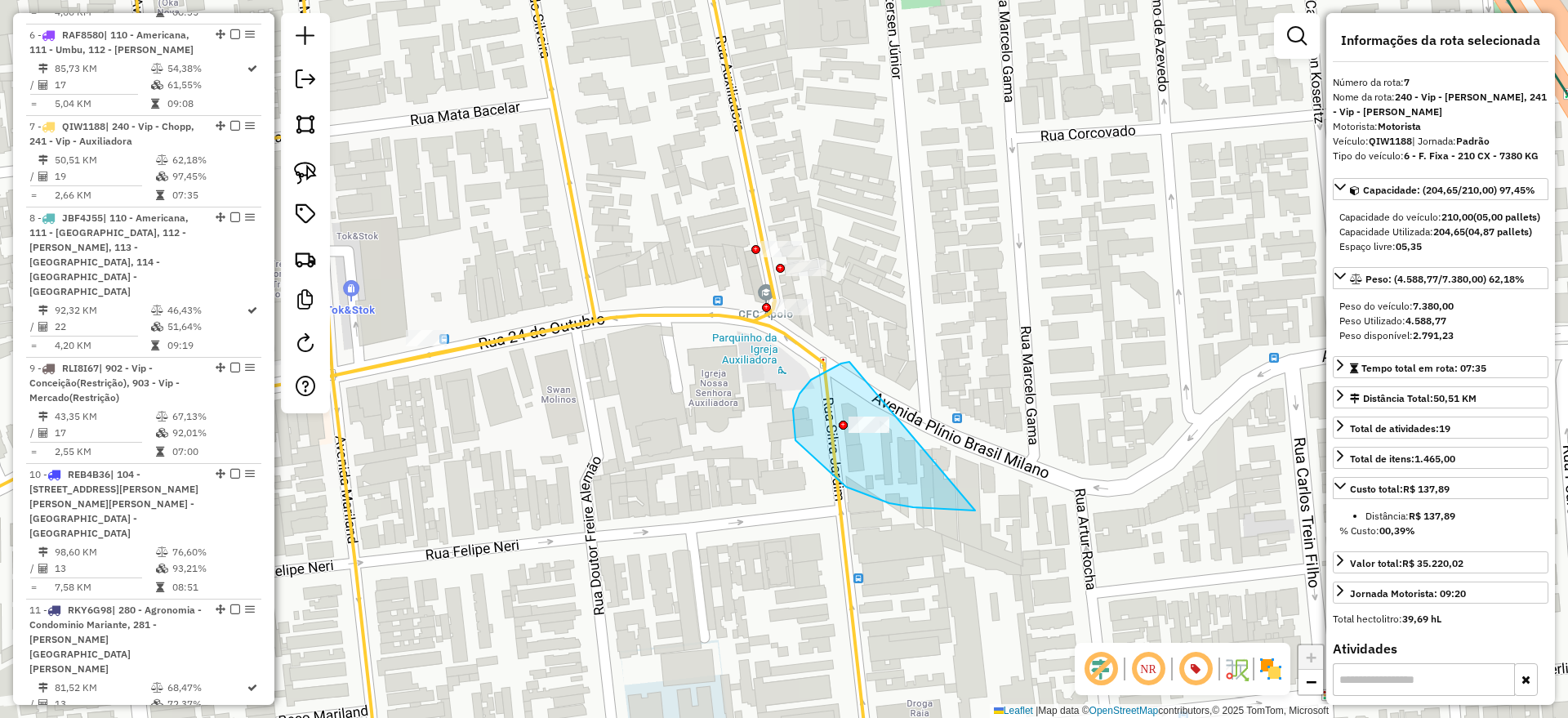
drag, startPoint x: 841, startPoint y: 364, endPoint x: 1110, endPoint y: 406, distance: 272.3
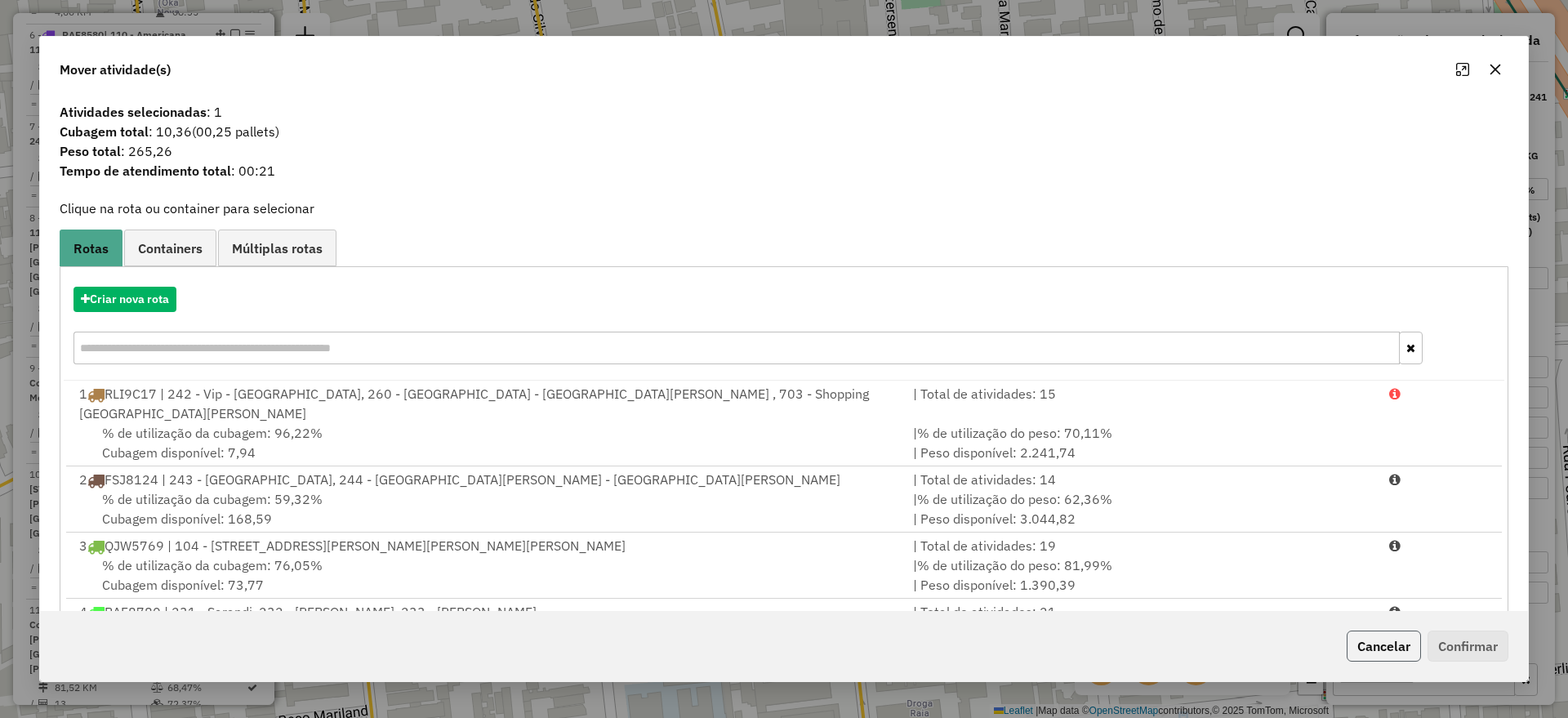
click at [1382, 645] on button "Cancelar" at bounding box center [1383, 646] width 74 height 31
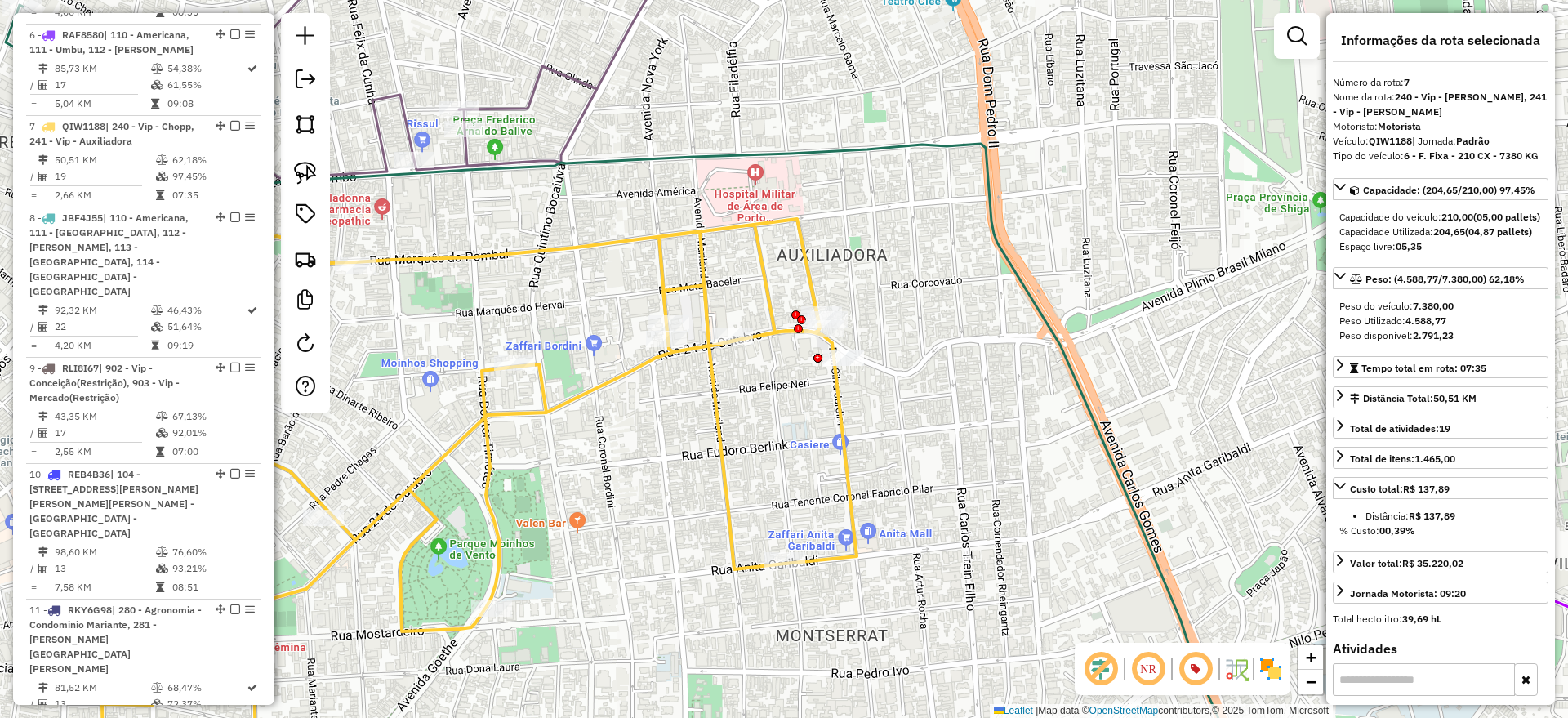
drag, startPoint x: 772, startPoint y: 437, endPoint x: 752, endPoint y: 257, distance: 181.1
click at [776, 255] on div "Janela de atendimento Grade de atendimento Capacidade Transportadoras Veículos …" at bounding box center [784, 359] width 1568 height 718
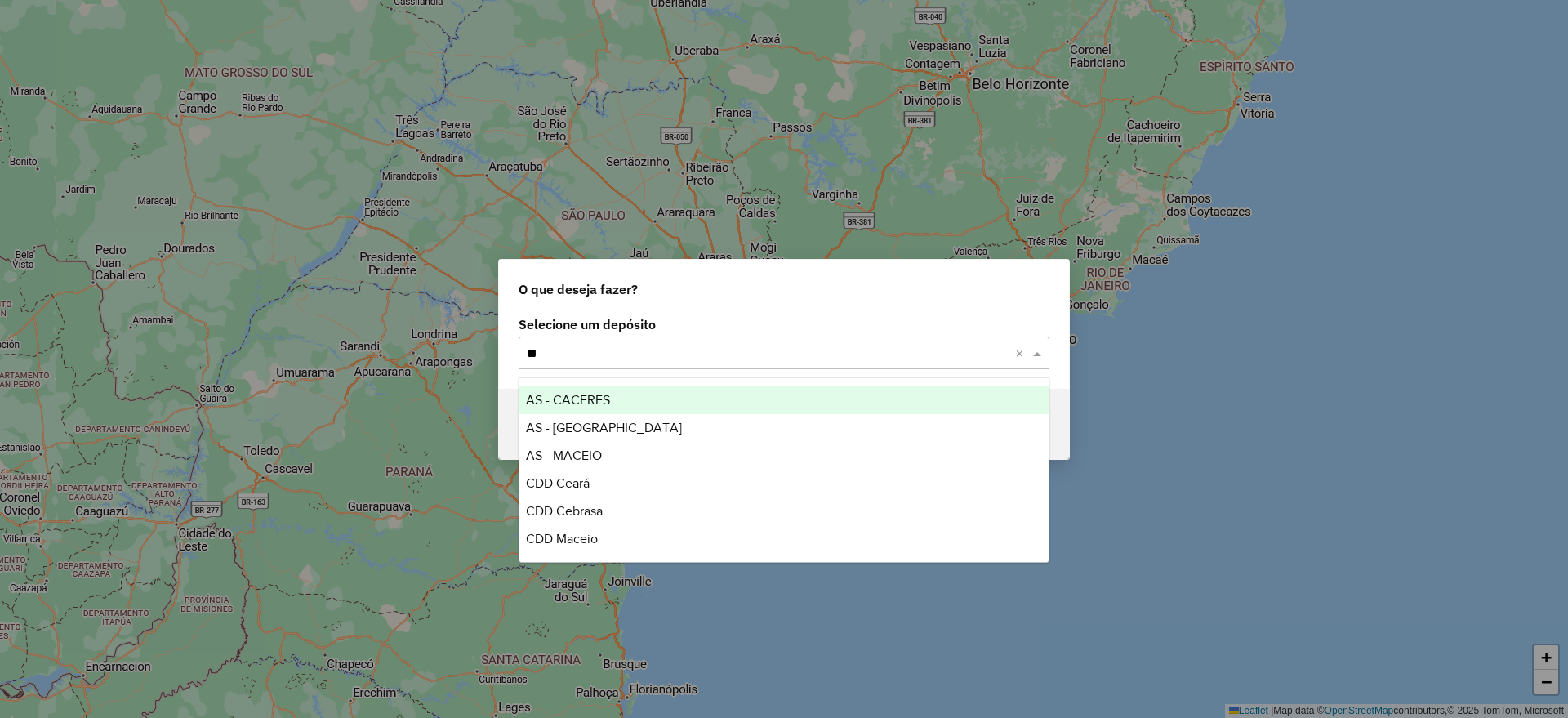
type input "***"
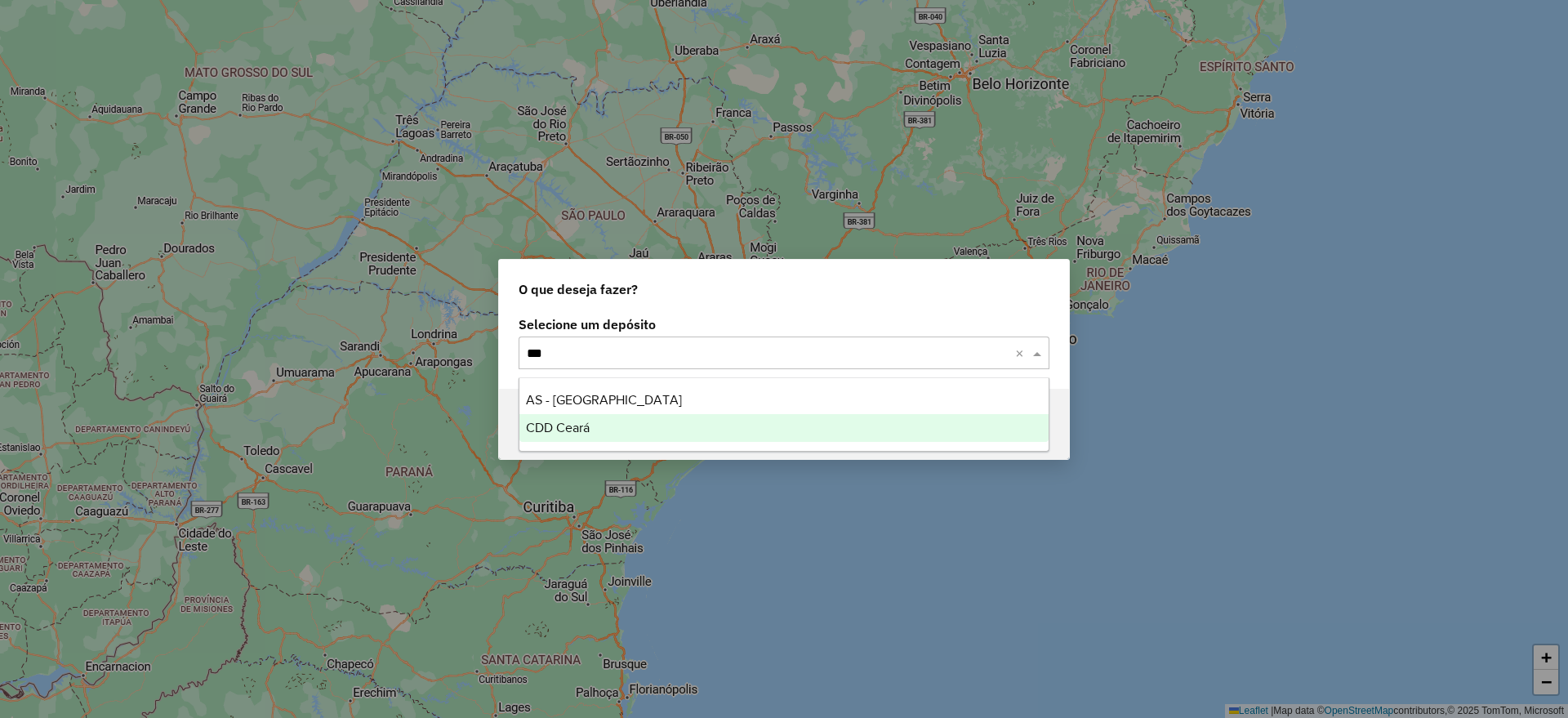
click at [546, 433] on span "CDD Ceará" at bounding box center [557, 428] width 63 height 14
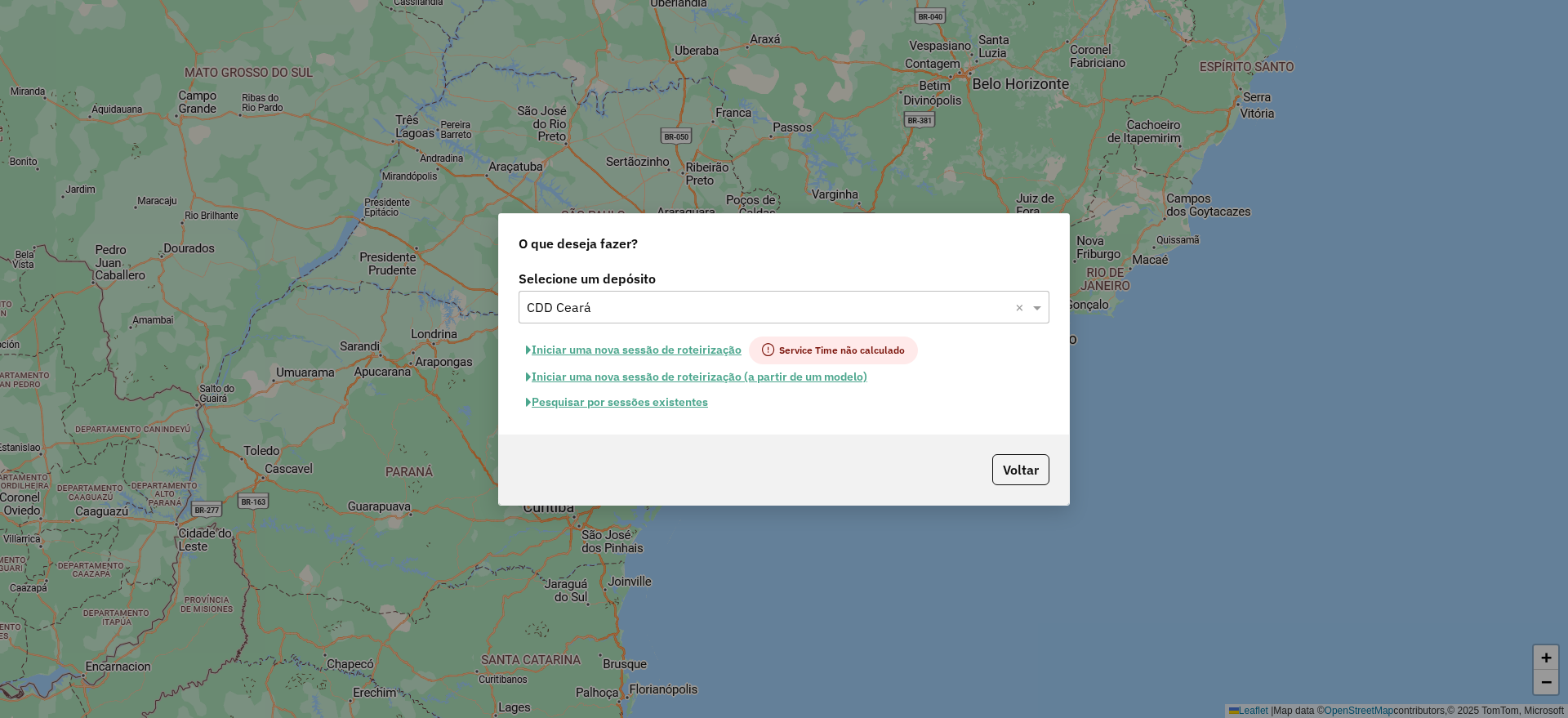
click at [588, 406] on button "Pesquisar por sessões existentes" at bounding box center [617, 402] width 197 height 25
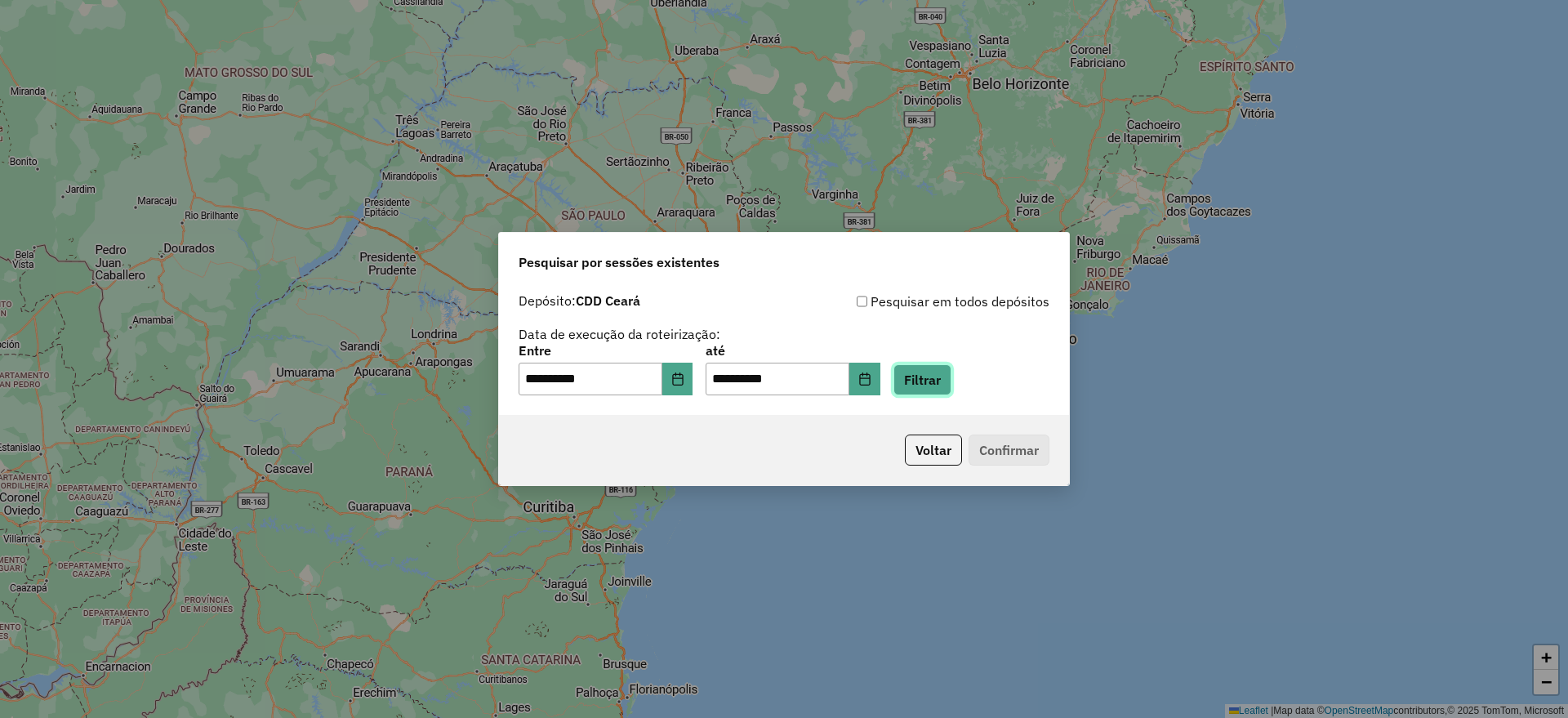
click at [952, 388] on button "Filtrar" at bounding box center [922, 380] width 58 height 31
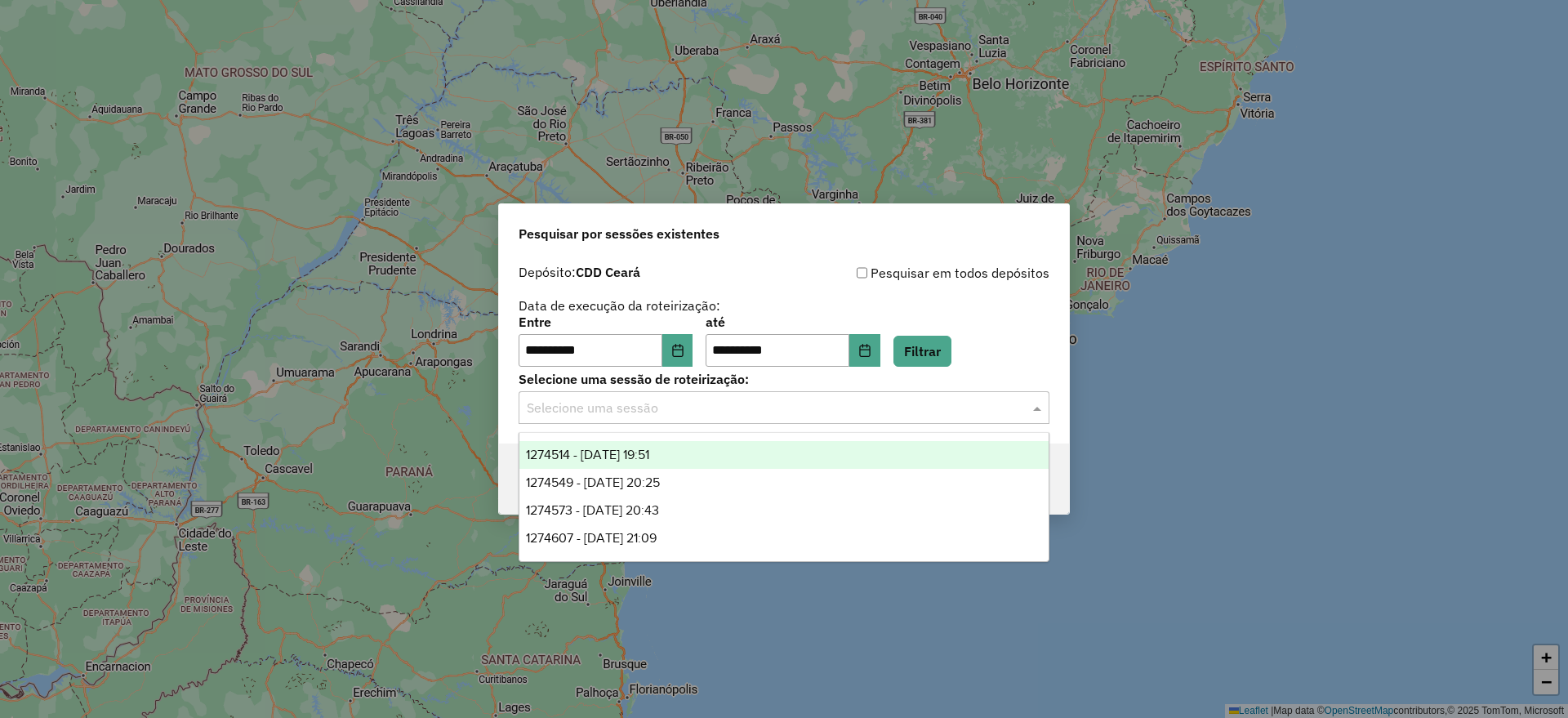
click at [766, 409] on input "text" at bounding box center [768, 409] width 482 height 20
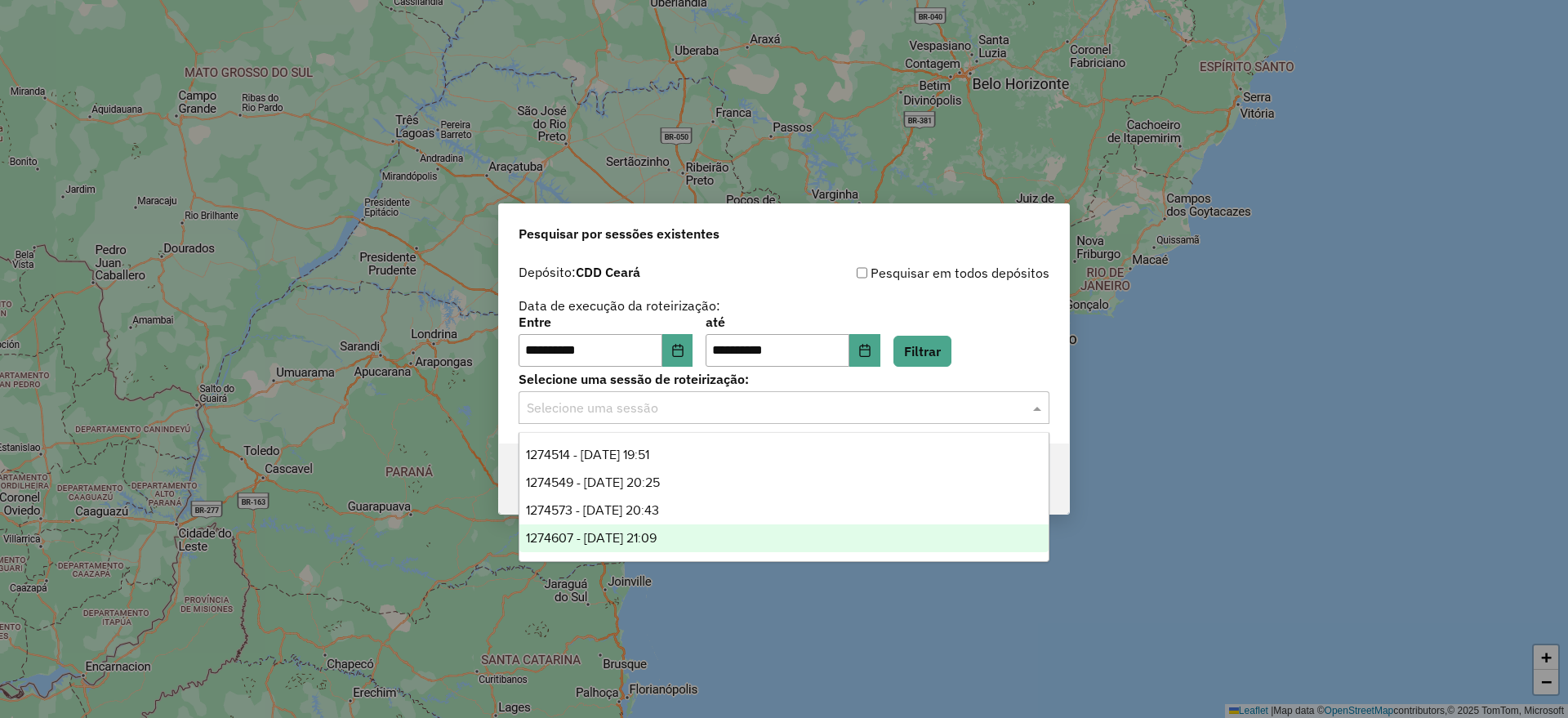
click at [657, 541] on span "1274607 - [DATE] 21:09" at bounding box center [591, 539] width 131 height 14
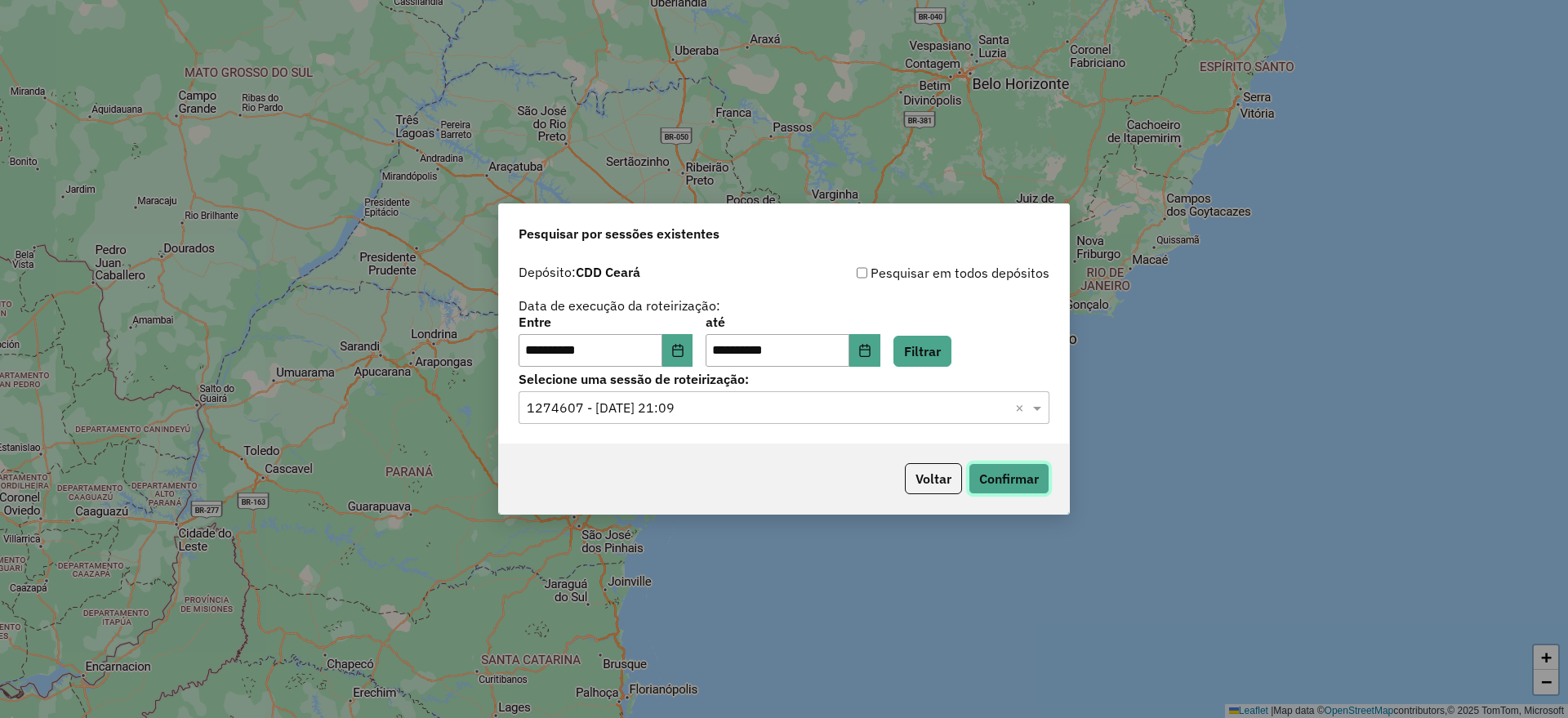
click at [1001, 483] on button "Confirmar" at bounding box center [1009, 479] width 81 height 31
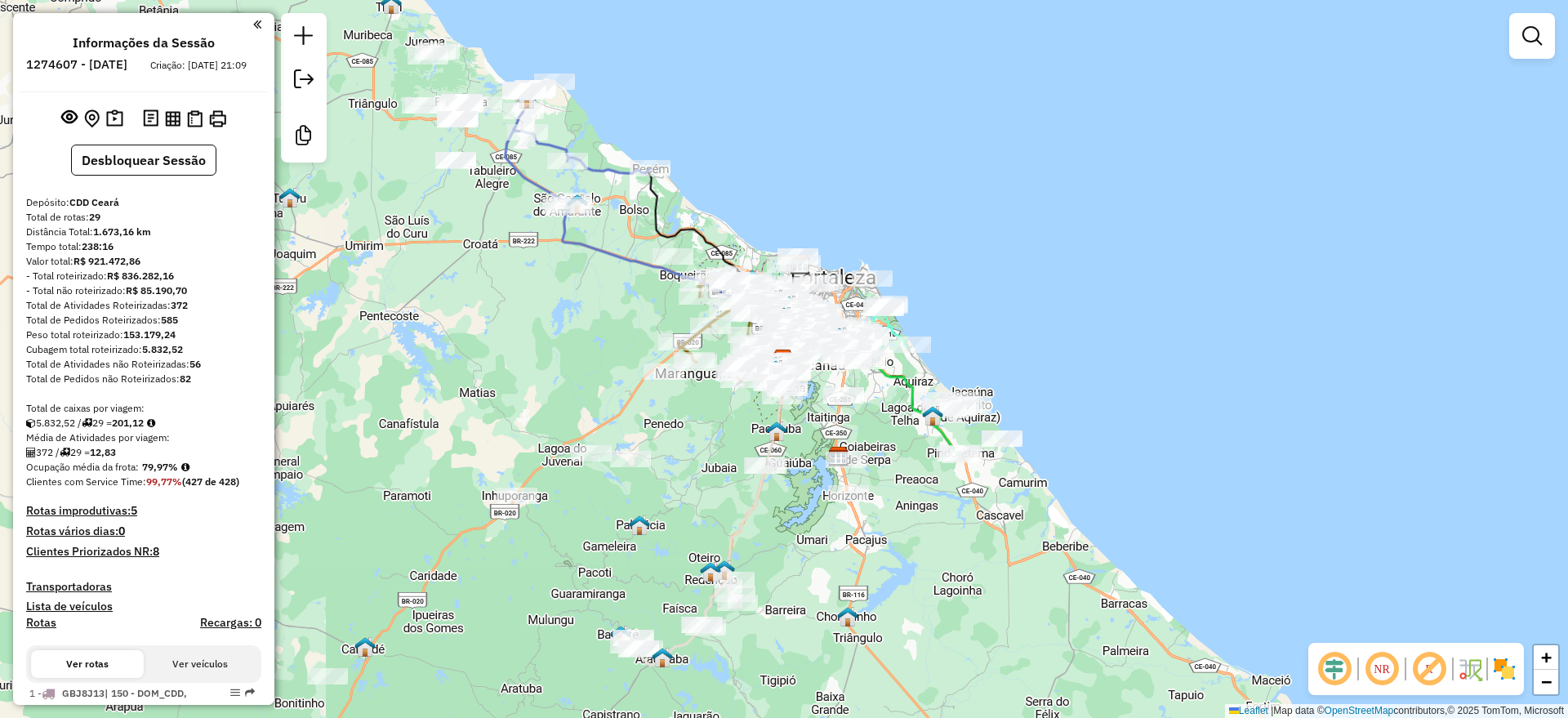
click at [1333, 671] on em at bounding box center [1334, 669] width 39 height 39
drag, startPoint x: 1425, startPoint y: 669, endPoint x: 1006, endPoint y: 453, distance: 471.4
click at [1427, 669] on em at bounding box center [1430, 669] width 39 height 39
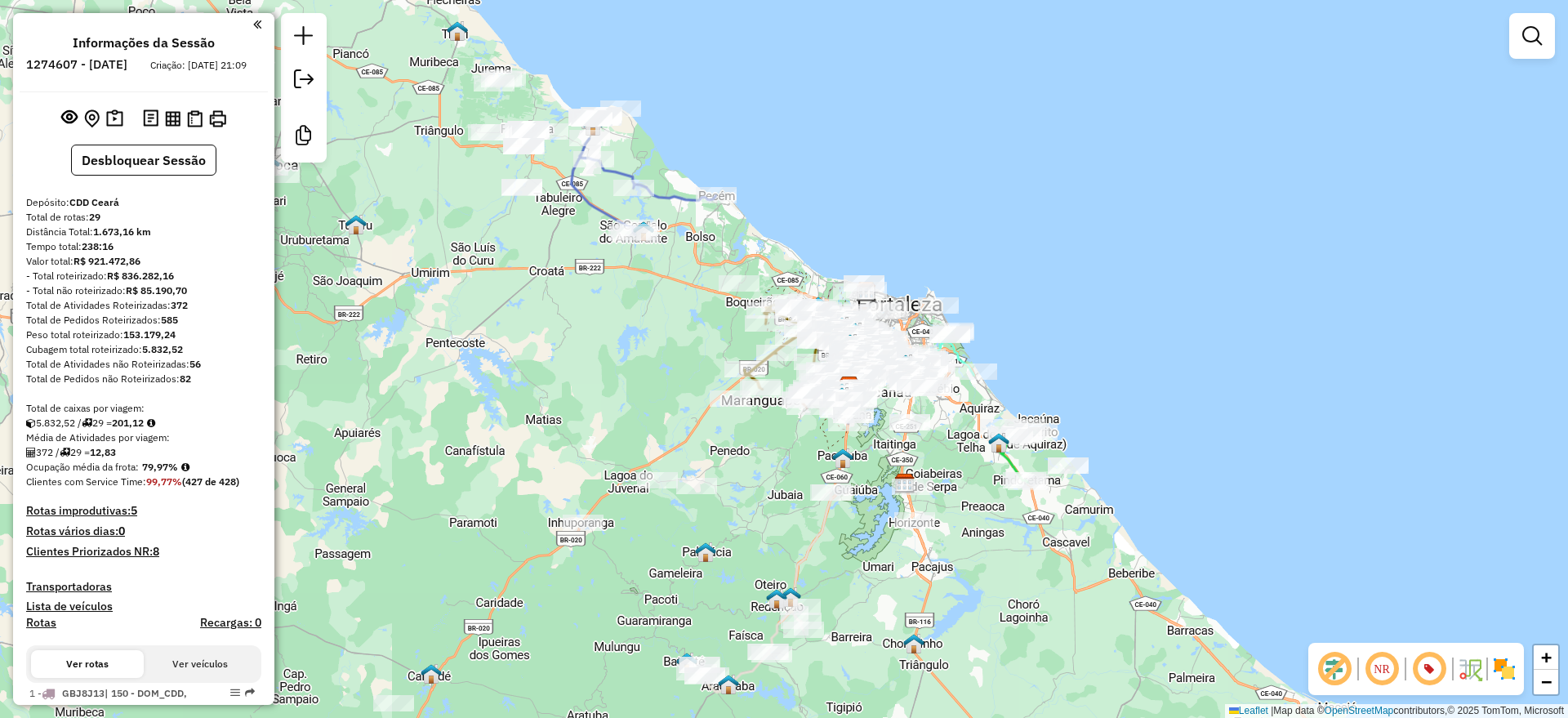
drag, startPoint x: 462, startPoint y: 357, endPoint x: 529, endPoint y: 384, distance: 72.2
click at [529, 384] on div "Janela de atendimento Grade de atendimento Capacidade Transportadoras Veículos …" at bounding box center [784, 359] width 1568 height 718
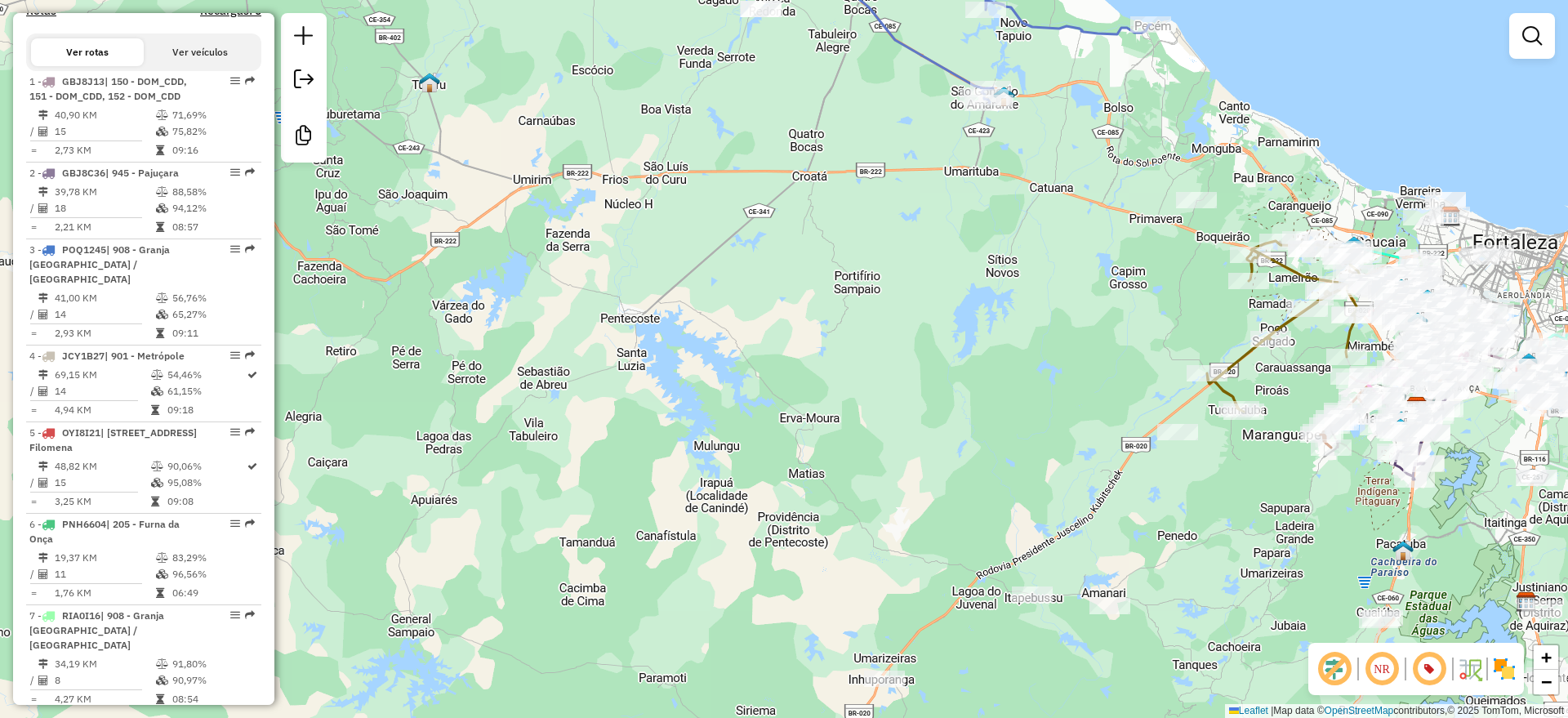
scroll to position [613, 0]
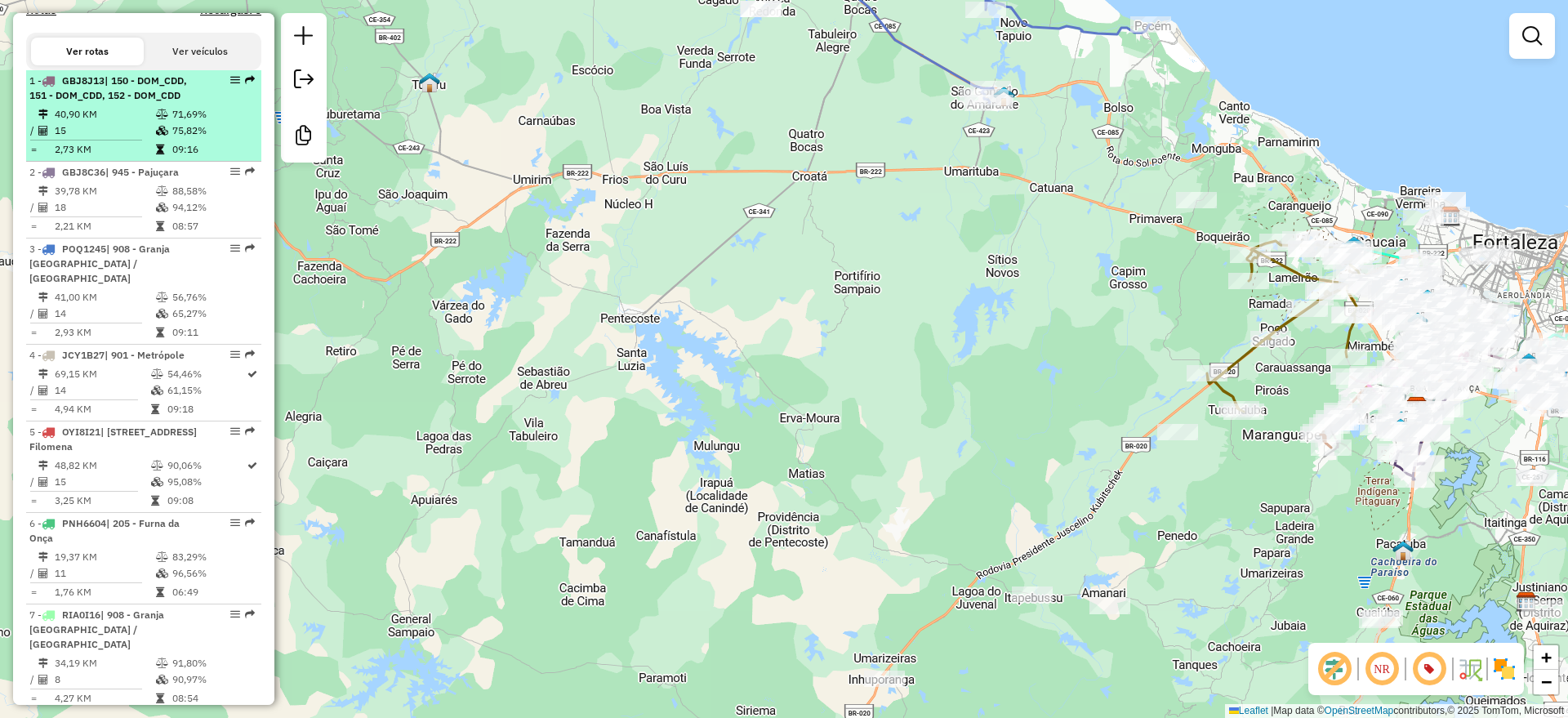
click at [139, 122] on td "40,90 KM" at bounding box center [104, 114] width 102 height 16
select select "**********"
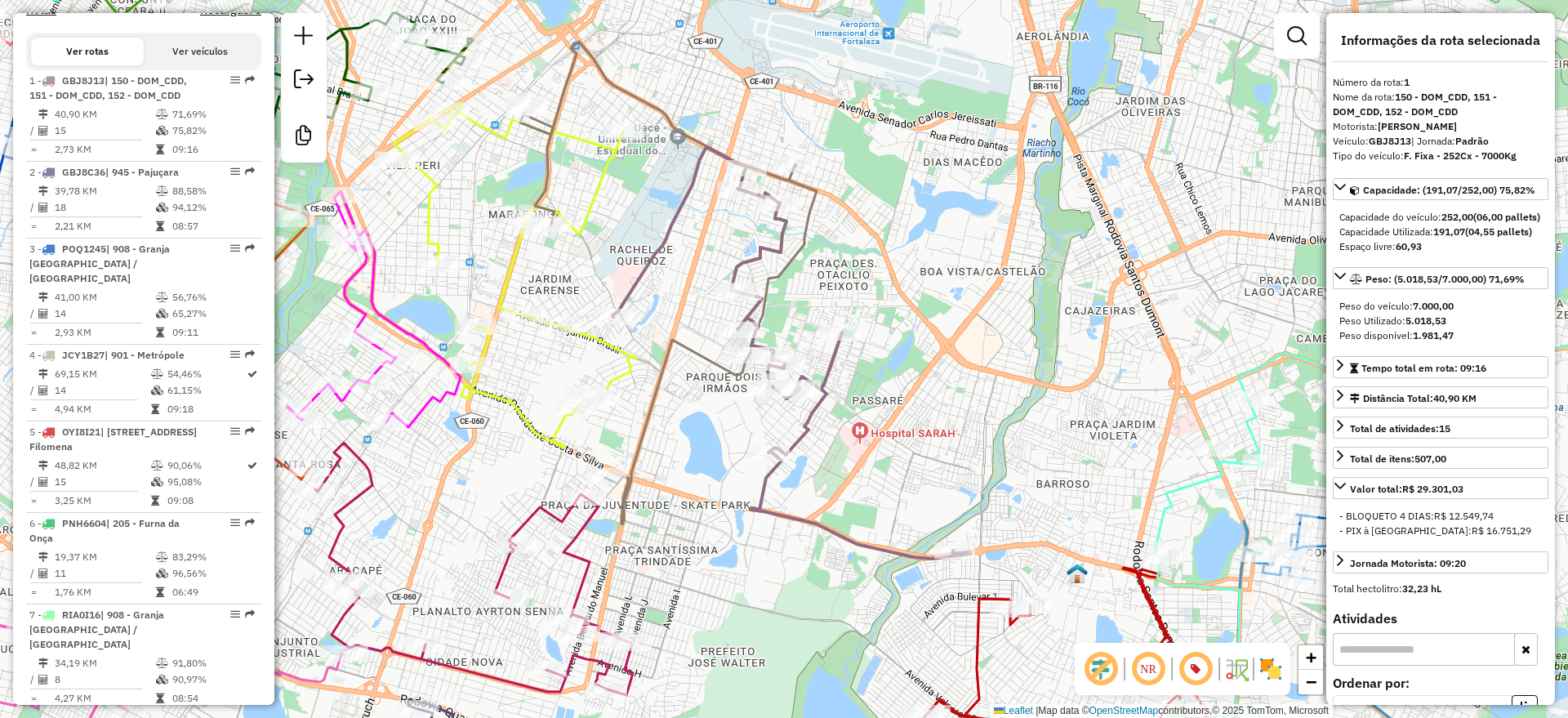
click at [663, 242] on icon at bounding box center [791, 353] width 357 height 412
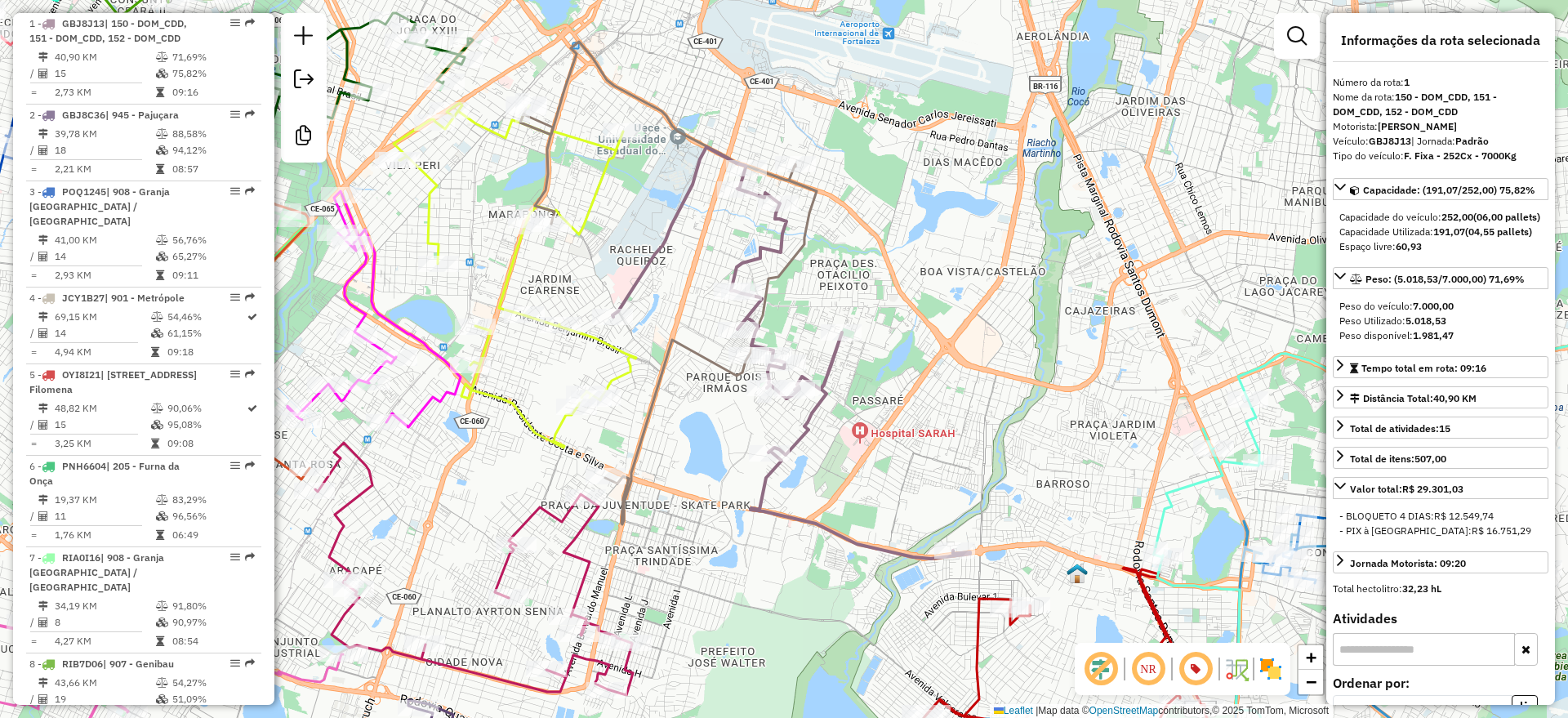
scroll to position [685, 0]
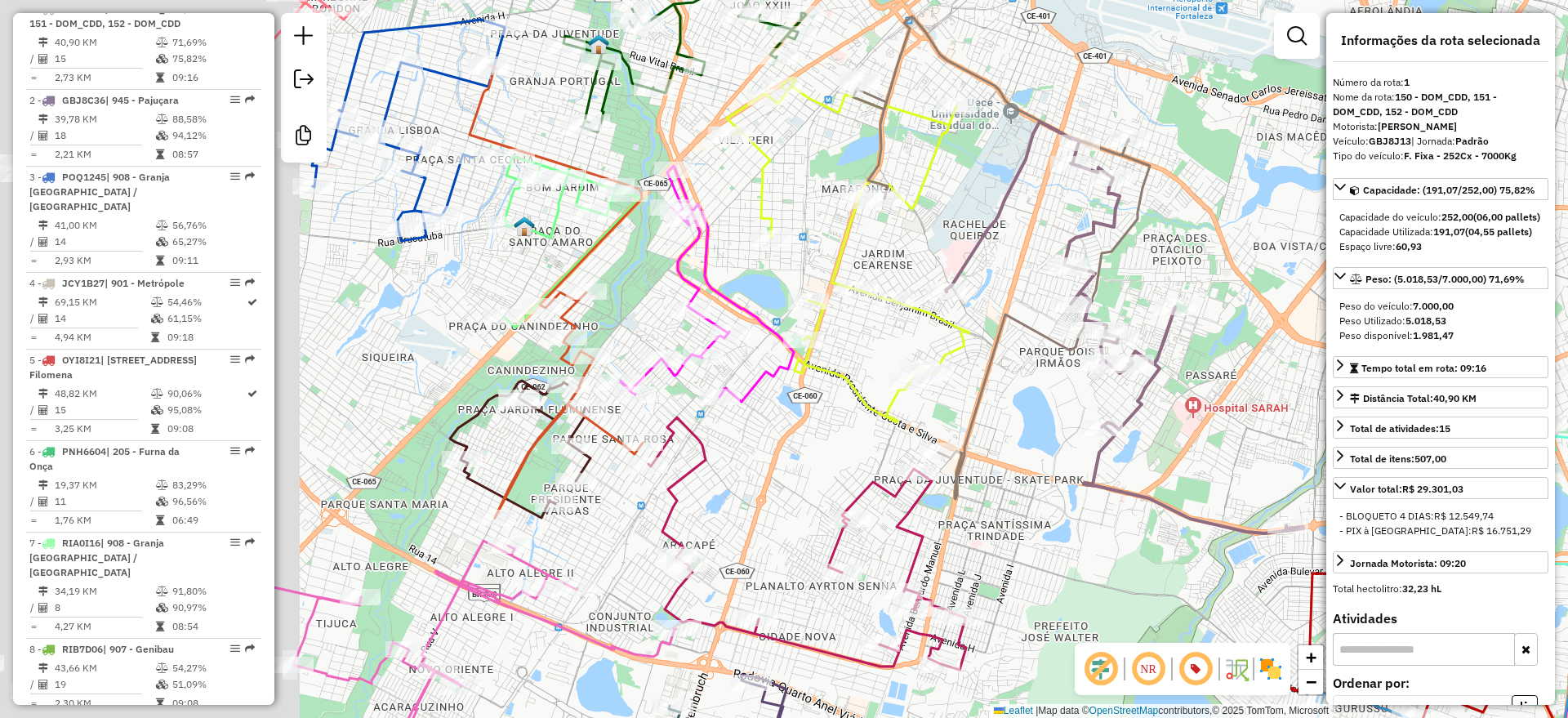
drag, startPoint x: 1019, startPoint y: 277, endPoint x: 1342, endPoint y: 249, distance: 324.2
click at [1342, 249] on hb-router-mapa "Informações da Sessão 1274607 - 12/09/2025 Criação: 11/09/2025 21:09 Desbloquea…" at bounding box center [784, 359] width 1568 height 718
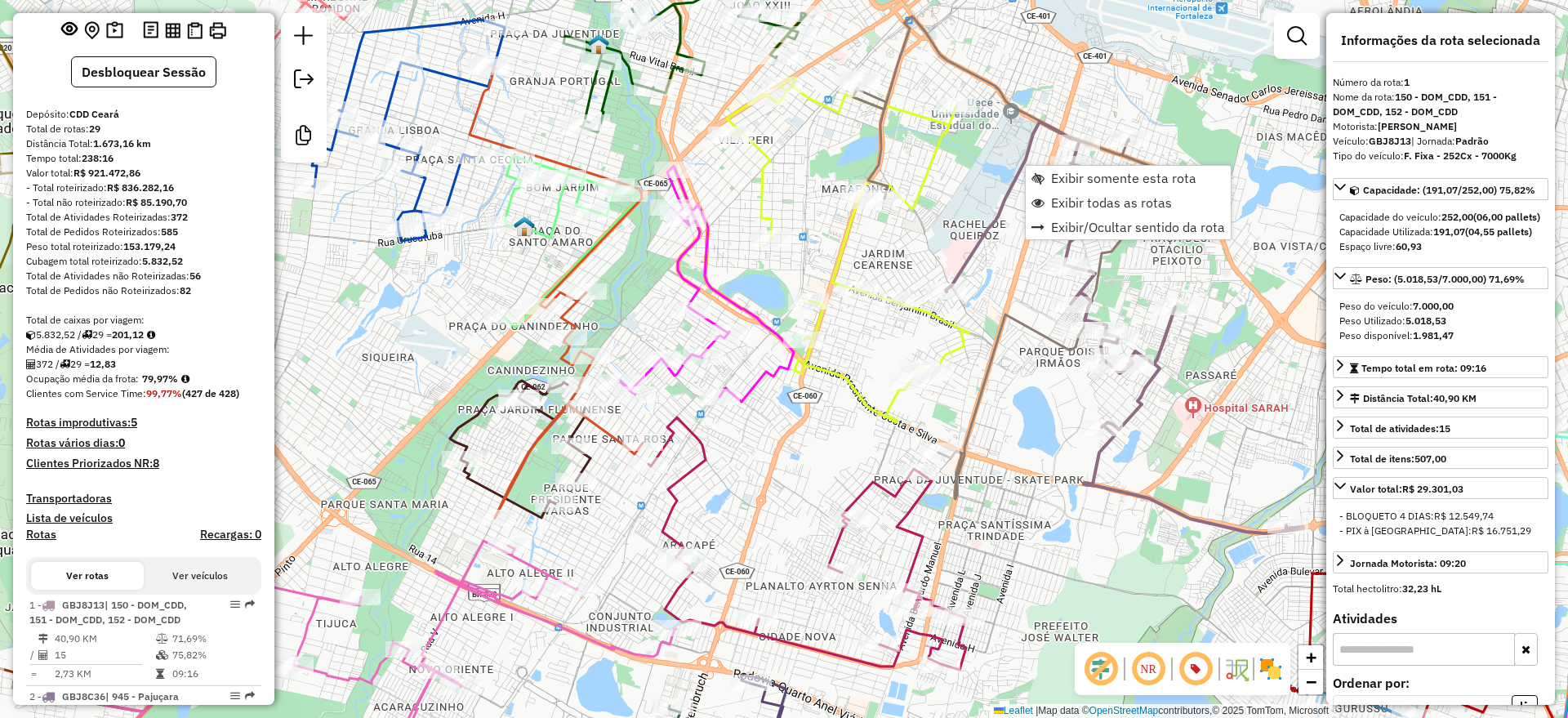
scroll to position [0, 0]
